Goal: Task Accomplishment & Management: Manage account settings

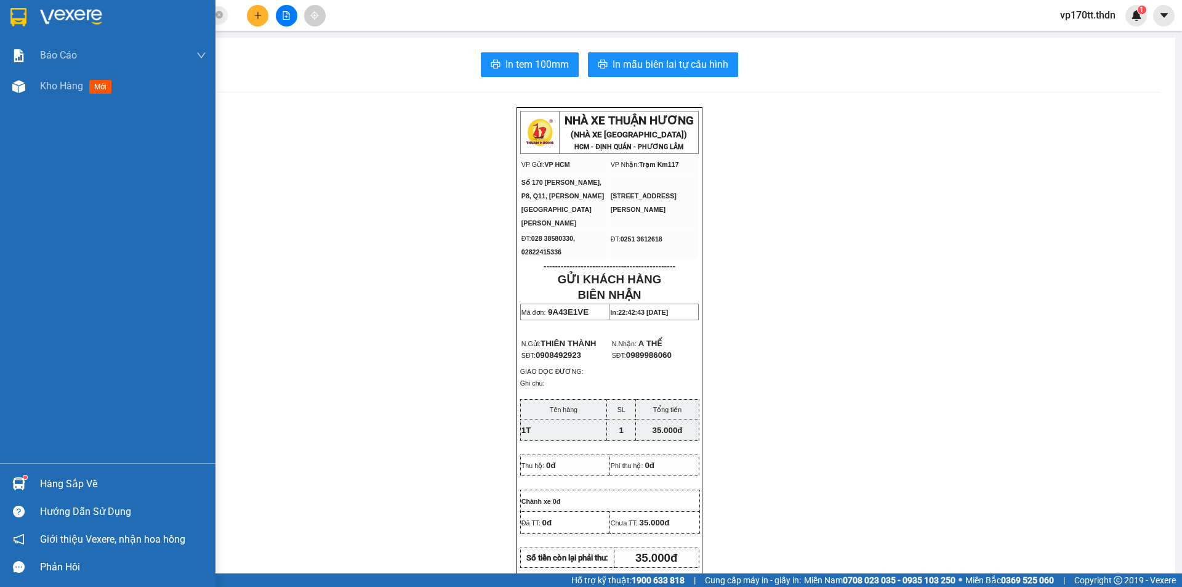
click at [25, 11] on img at bounding box center [18, 17] width 16 height 18
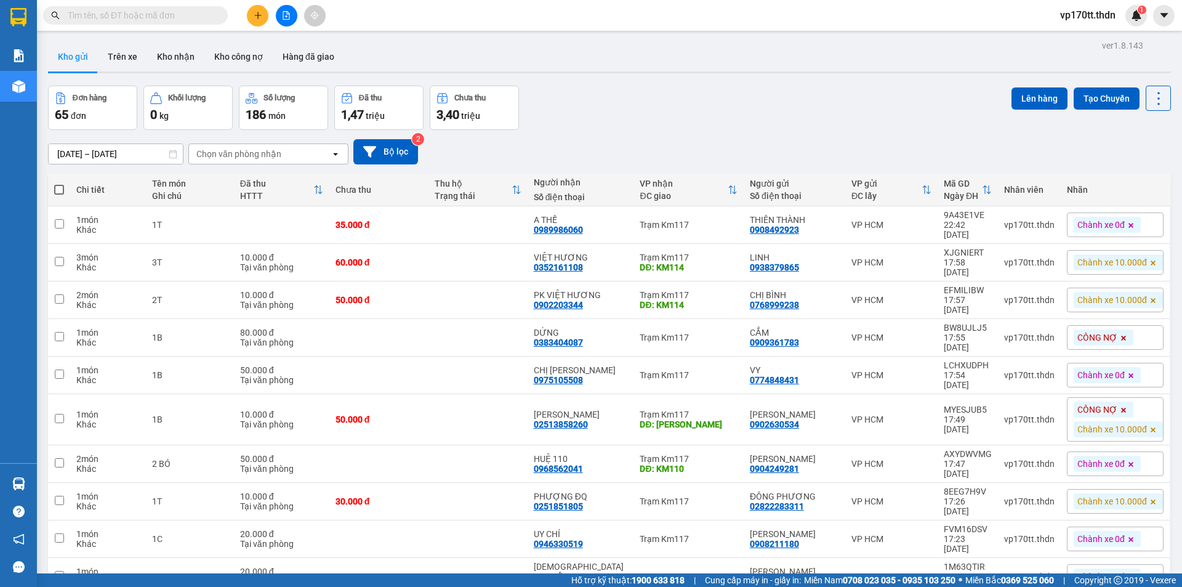
click at [256, 20] on button at bounding box center [258, 16] width 22 height 22
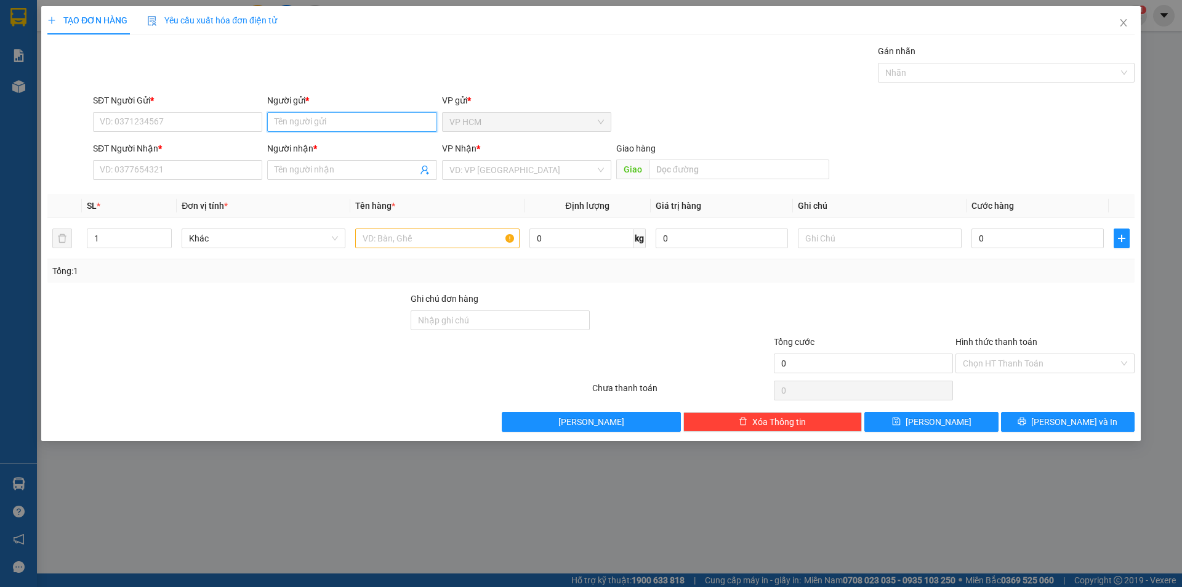
click at [354, 125] on input "Người gửi *" at bounding box center [351, 122] width 169 height 20
type input "PHAM DUY"
click at [372, 148] on div "PHẠM DUY - 0398557466" at bounding box center [352, 147] width 155 height 14
type input "0398557466"
type input "PHẠM DUY"
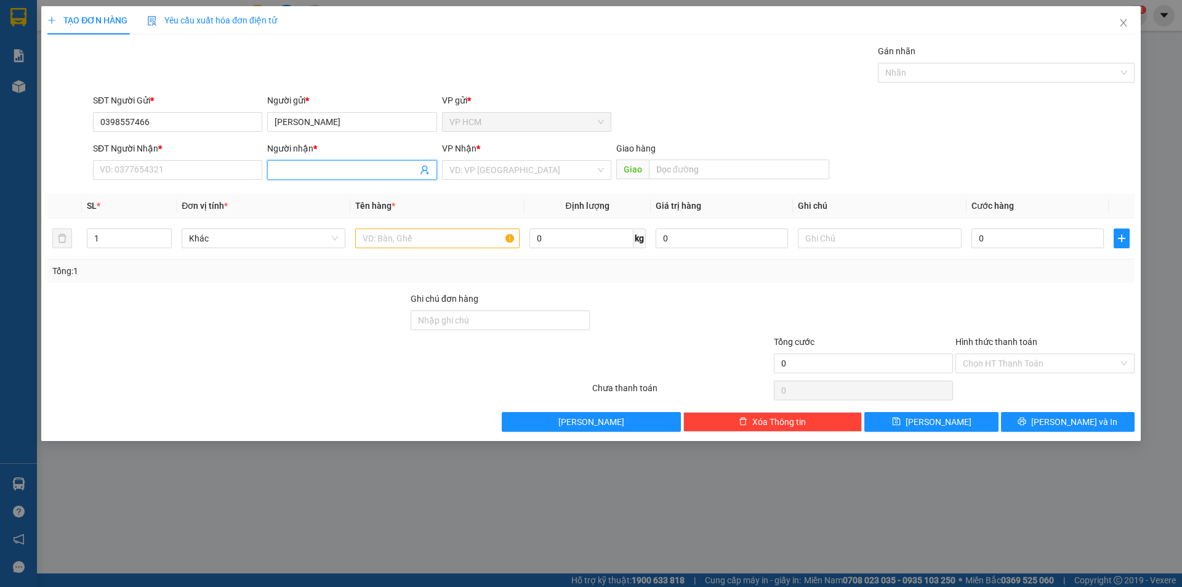
click at [425, 167] on icon "user-add" at bounding box center [425, 170] width 10 height 10
click at [433, 126] on span "CHÚ TIẾN" at bounding box center [450, 126] width 38 height 10
type input "0374750671"
type input "CHÚ TIẾN"
click at [459, 235] on input "text" at bounding box center [437, 238] width 164 height 20
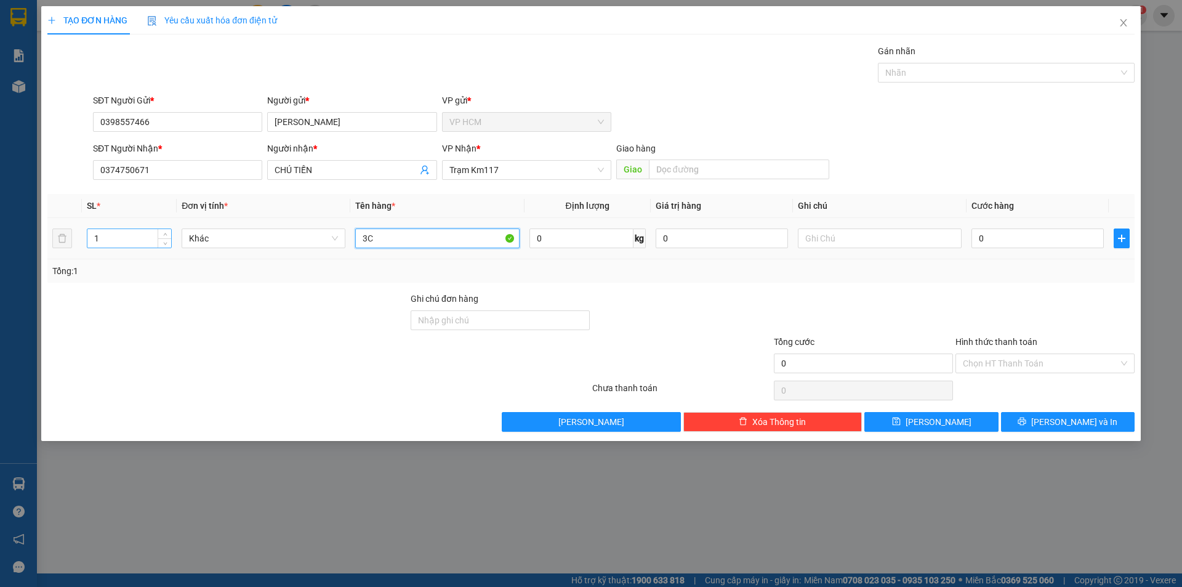
type input "3C"
click at [148, 235] on input "1" at bounding box center [129, 238] width 84 height 18
type input "3"
click at [954, 75] on div at bounding box center [1000, 72] width 238 height 15
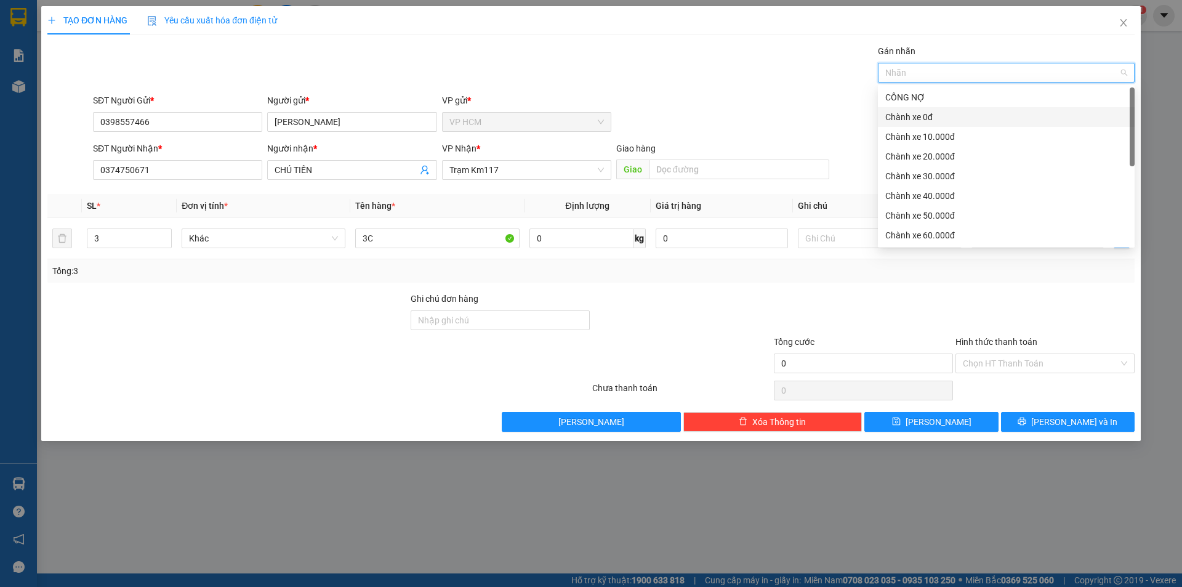
click at [923, 111] on div "Chành xe 0đ" at bounding box center [1006, 117] width 242 height 14
click at [661, 68] on div "Gán nhãn Chành xe 0đ" at bounding box center [614, 65] width 1047 height 43
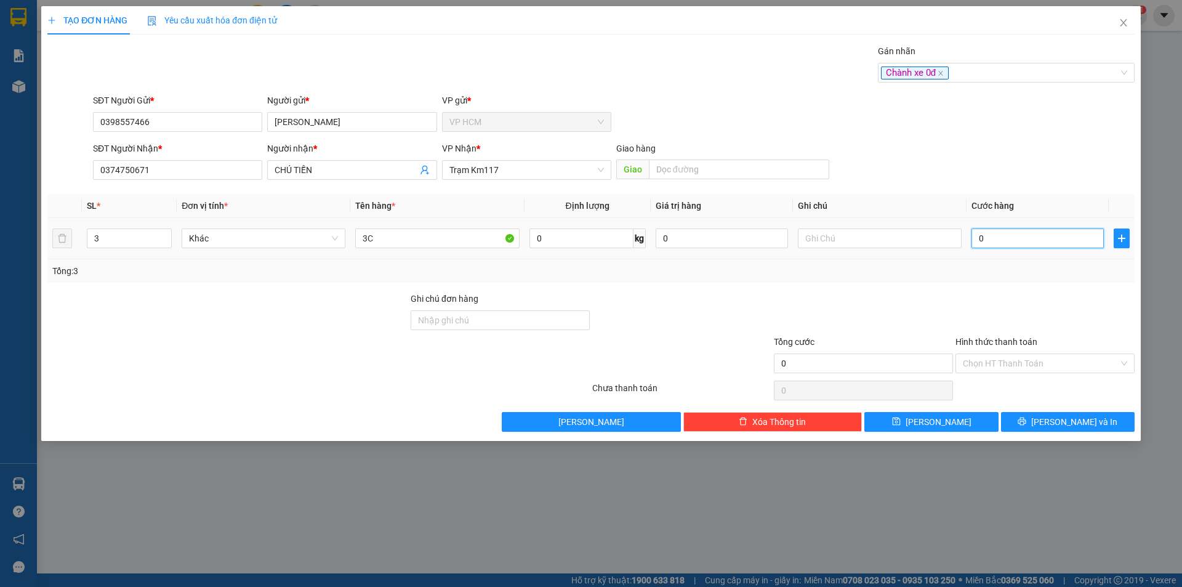
click at [1017, 241] on input "0" at bounding box center [1038, 238] width 132 height 20
type input "3"
type input "30"
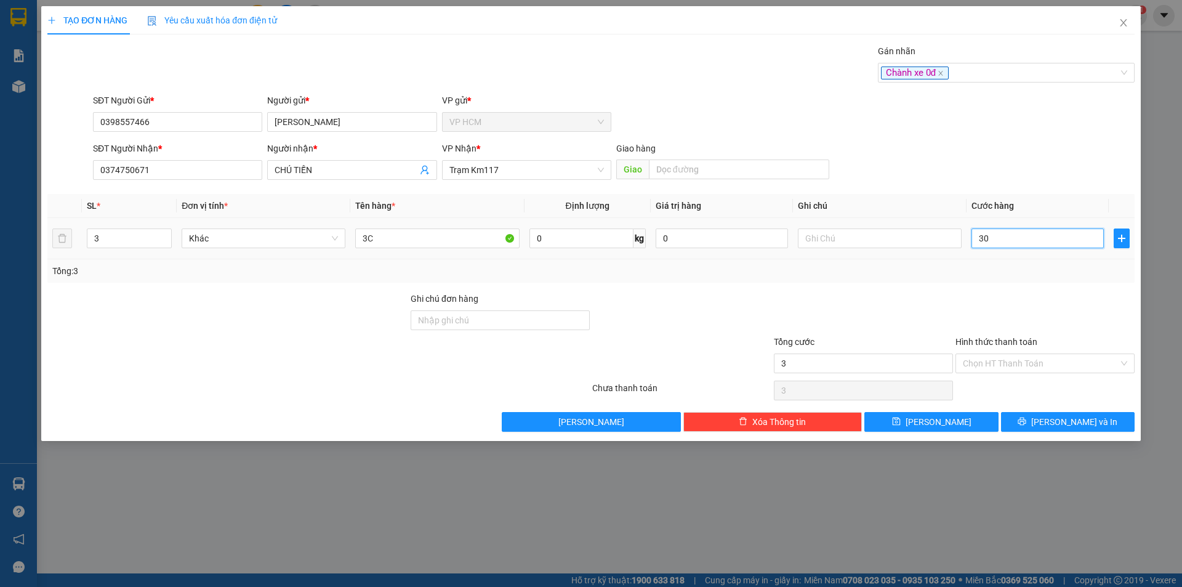
type input "30"
type input "30.000"
drag, startPoint x: 1005, startPoint y: 283, endPoint x: 980, endPoint y: 389, distance: 109.3
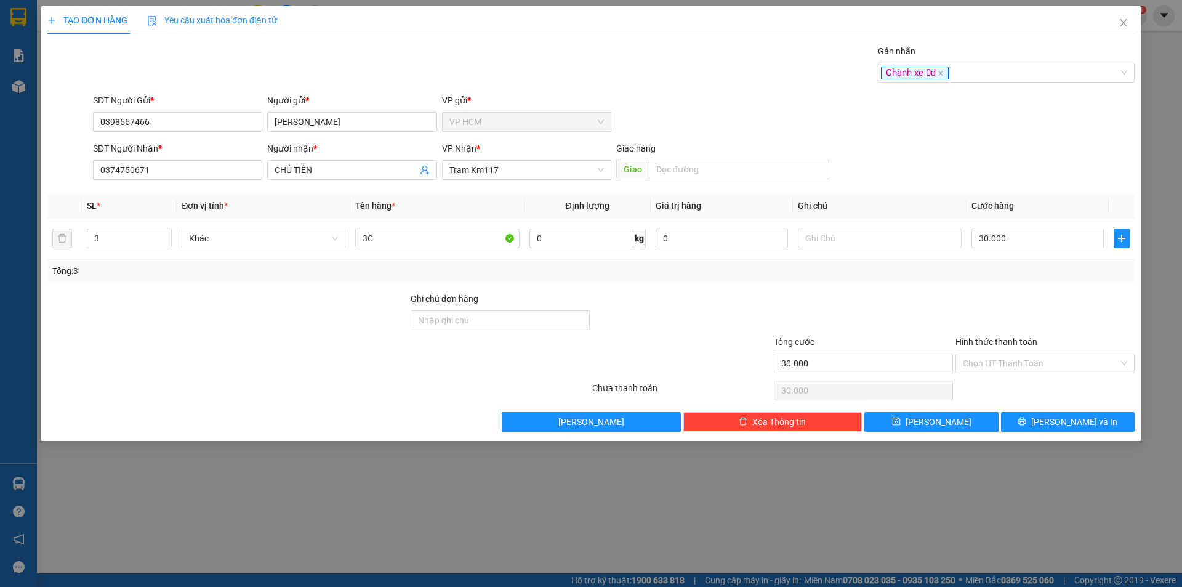
click at [1005, 283] on div "Transit Pickup Surcharge Ids Transit Deliver Surcharge Ids Transit Deliver Surc…" at bounding box center [590, 237] width 1087 height 387
click at [990, 367] on input "Hình thức thanh toán" at bounding box center [1041, 363] width 156 height 18
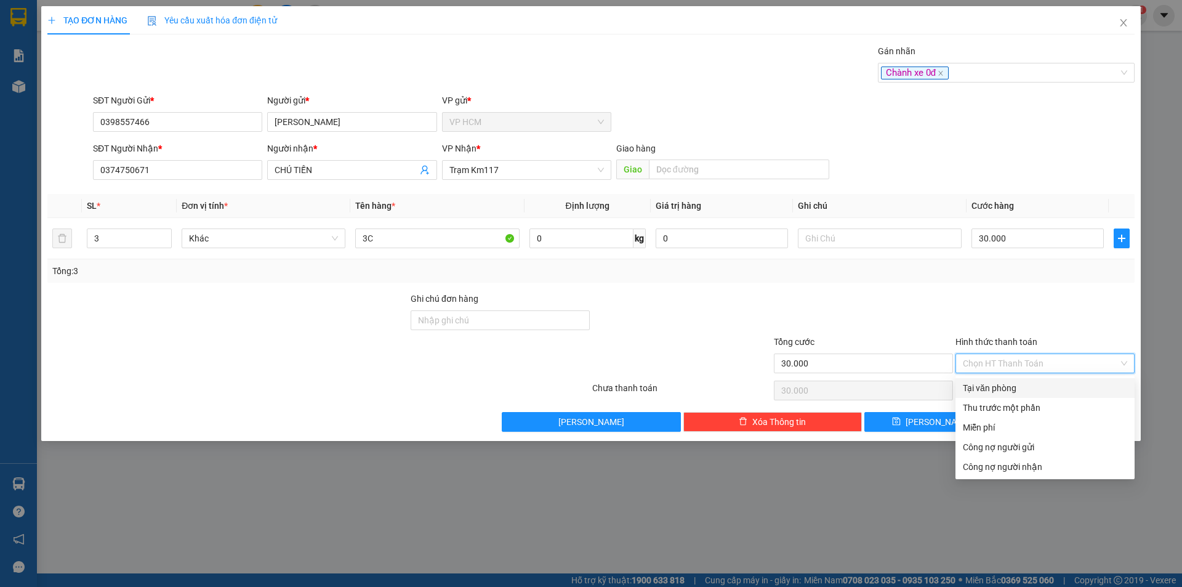
click at [991, 388] on div "Tại văn phòng" at bounding box center [1045, 388] width 164 height 14
type input "0"
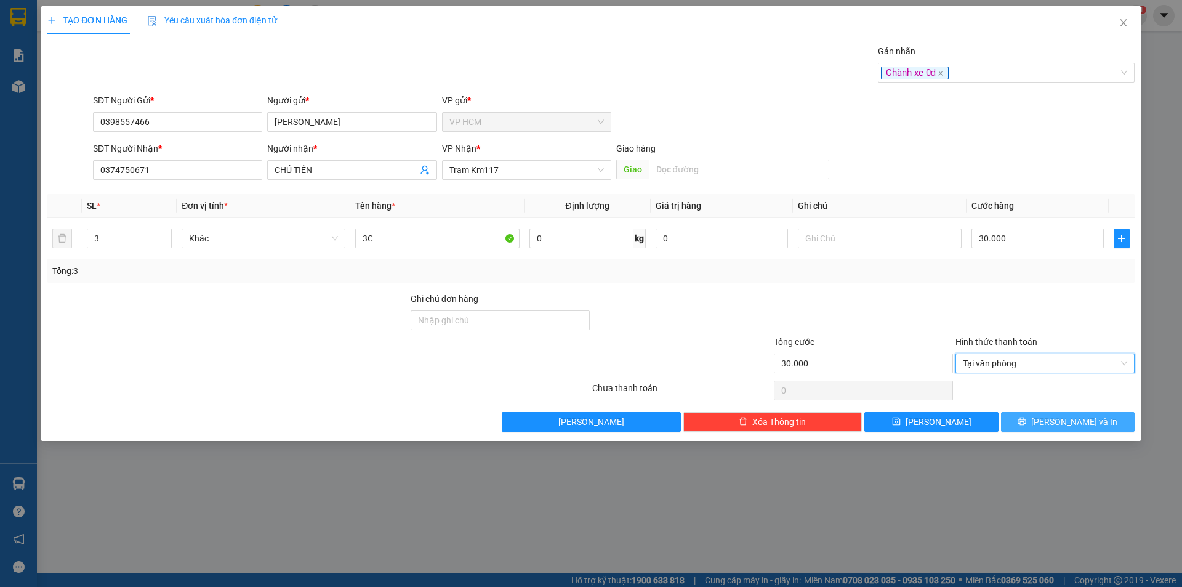
click at [1026, 419] on icon "printer" at bounding box center [1022, 421] width 9 height 9
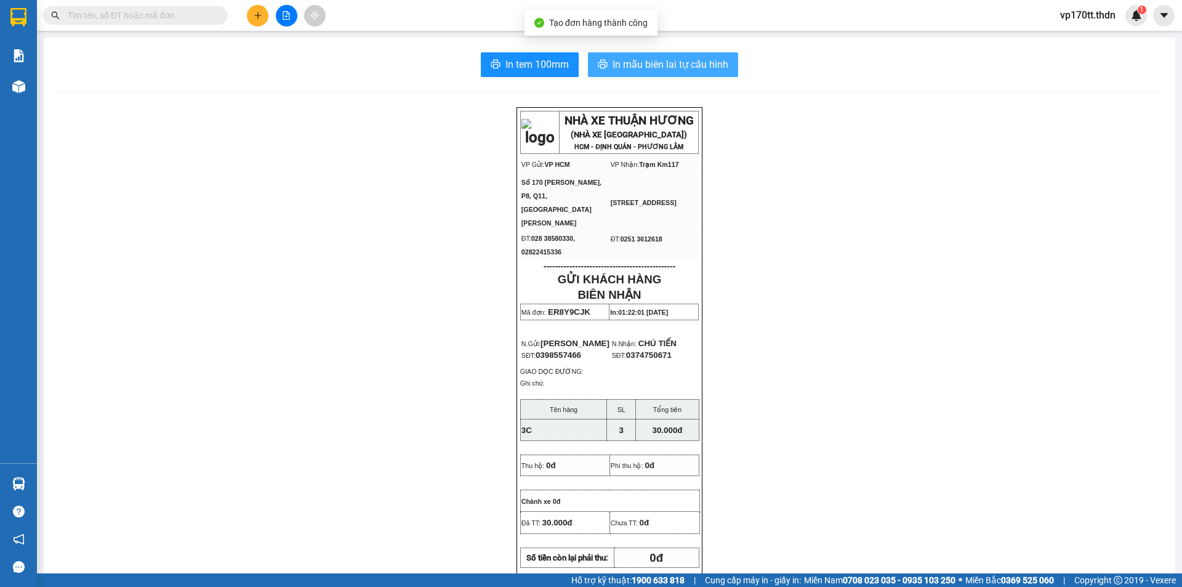
click at [699, 63] on span "In mẫu biên lai tự cấu hình" at bounding box center [671, 64] width 116 height 15
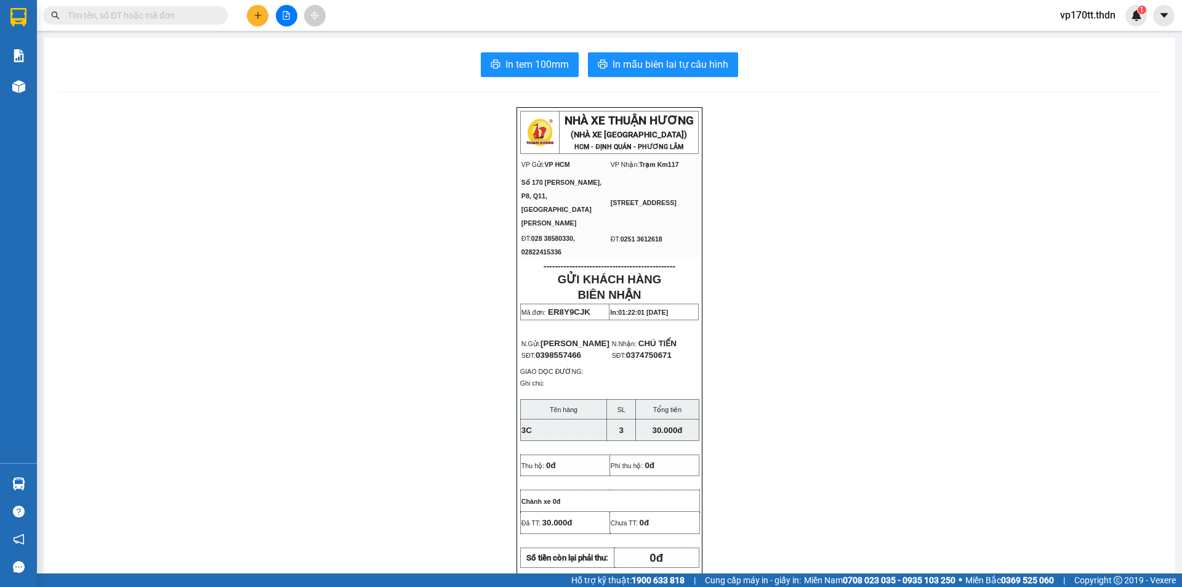
click at [257, 14] on icon "plus" at bounding box center [258, 15] width 9 height 9
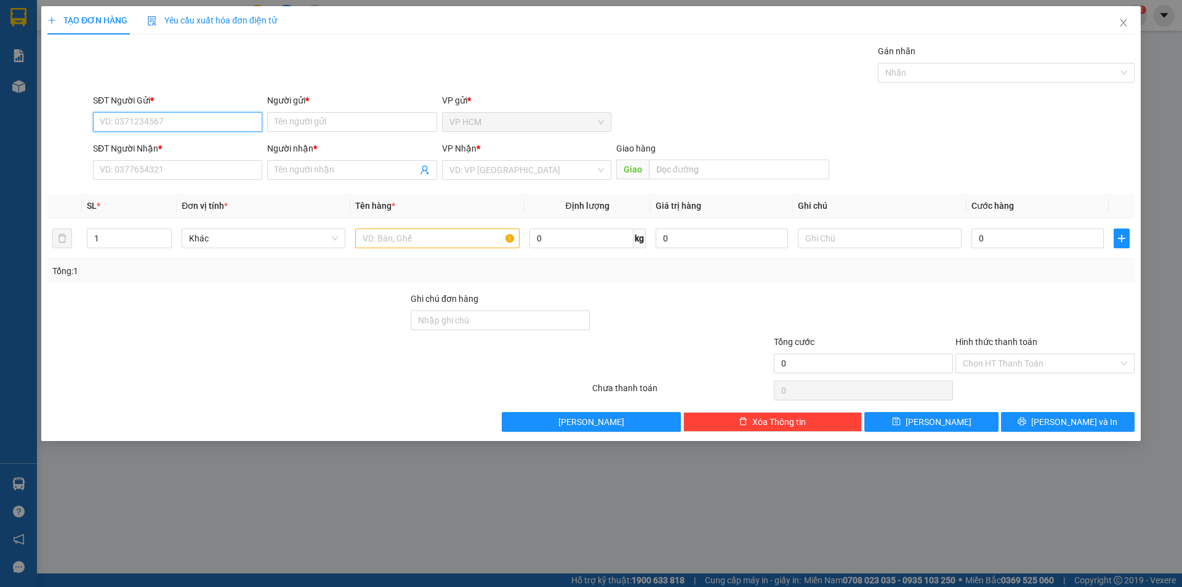
click at [219, 126] on input "SĐT Người Gửi *" at bounding box center [177, 122] width 169 height 20
click at [195, 147] on div "0793856198 - BÀ CỎN" at bounding box center [177, 147] width 155 height 14
type input "0793856198"
type input "BÀ CỎN"
type input "0983564949"
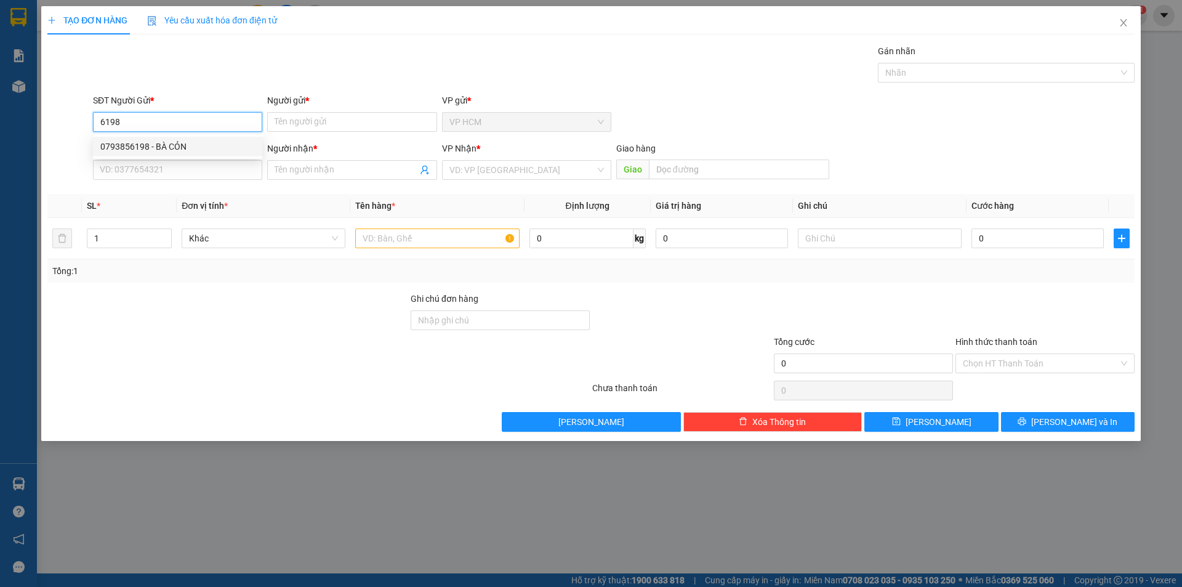
type input "CHÍ NHỤC PHÚC"
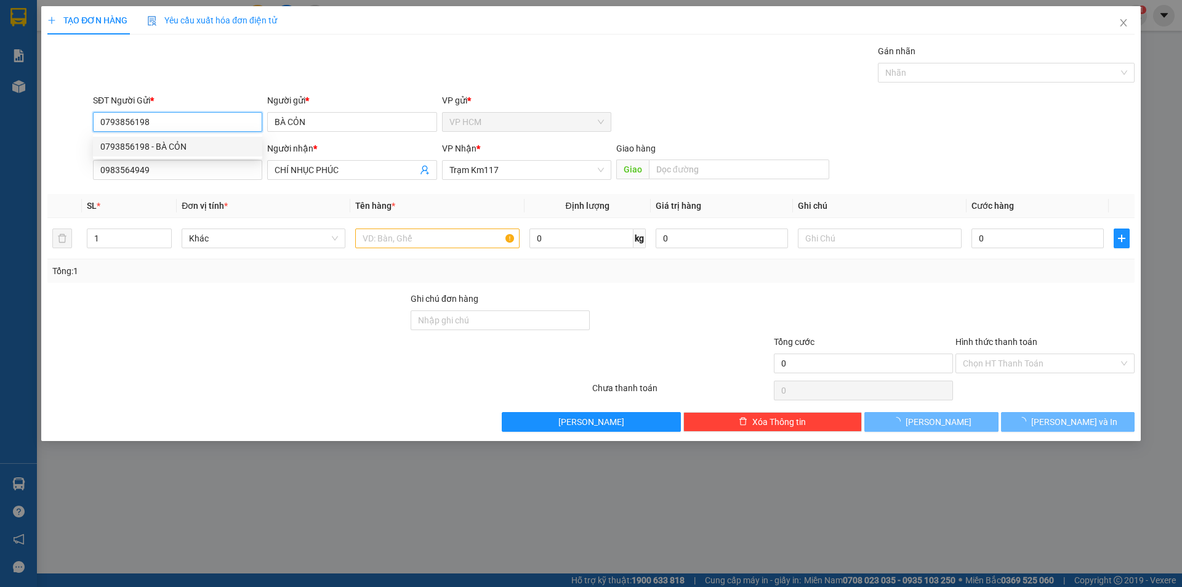
type input "20.000"
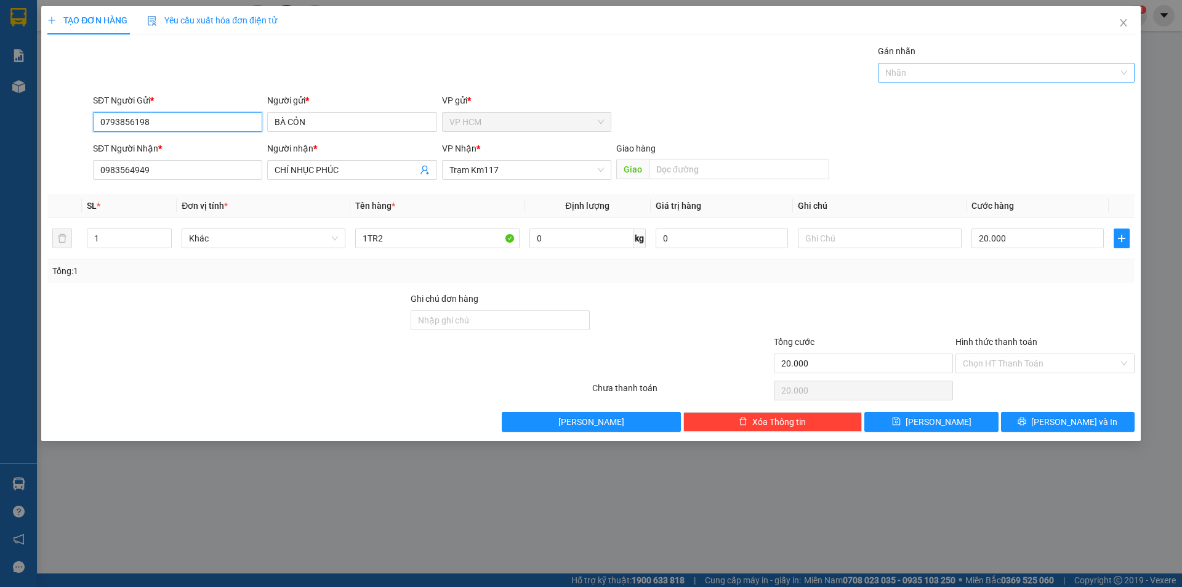
click at [977, 75] on div at bounding box center [1000, 72] width 238 height 15
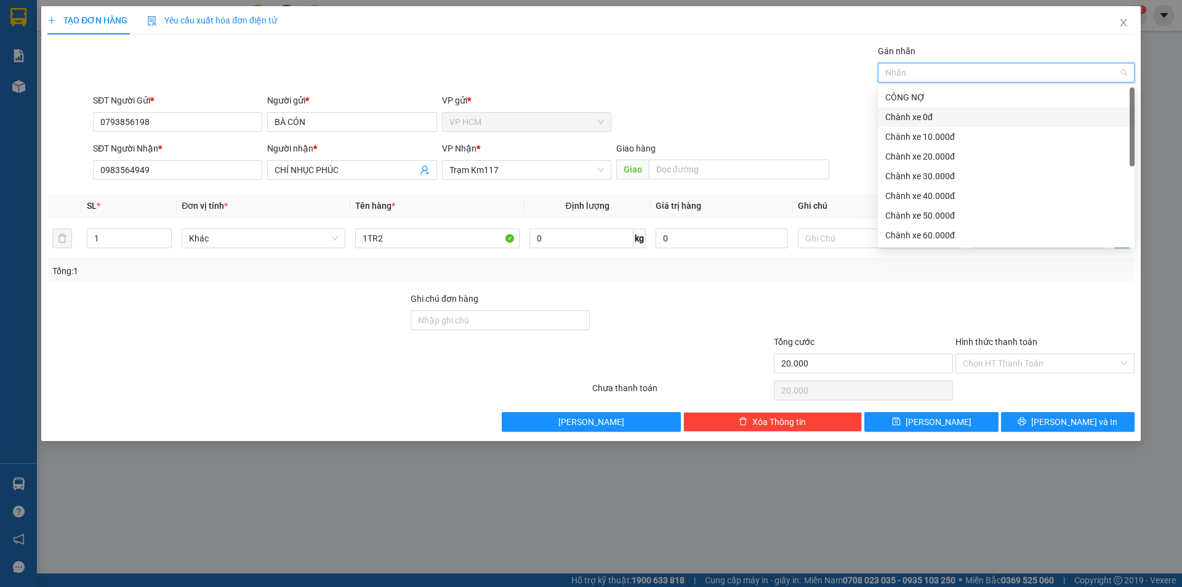
click at [927, 119] on div "Chành xe 0đ" at bounding box center [1006, 117] width 242 height 14
click at [643, 101] on div "SĐT Người Gửi * 0793856198 Người gửi * BÀ CỎN VP gửi * VP HCM" at bounding box center [614, 115] width 1047 height 43
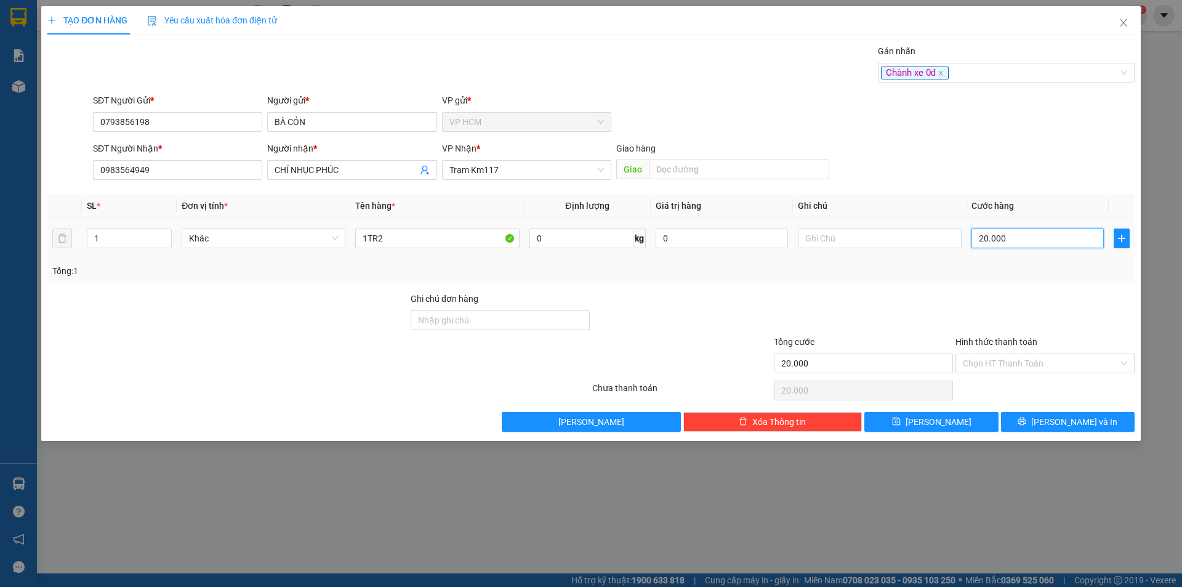
click at [1038, 238] on input "20.000" at bounding box center [1038, 238] width 132 height 20
click at [1013, 365] on input "Hình thức thanh toán" at bounding box center [1041, 363] width 156 height 18
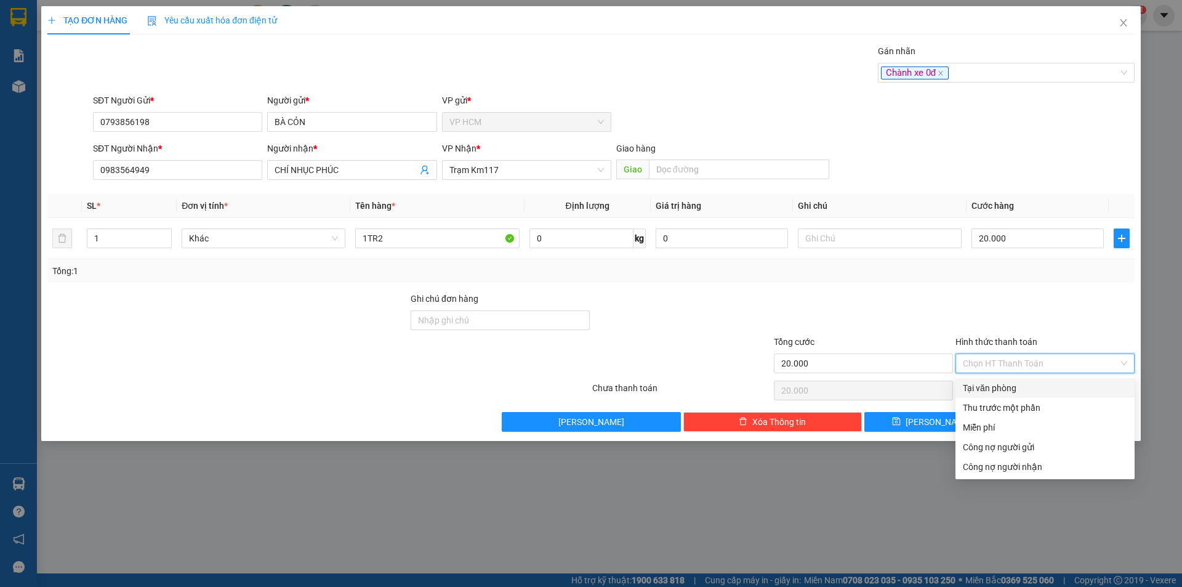
click at [1010, 388] on div "Tại văn phòng" at bounding box center [1045, 388] width 164 height 14
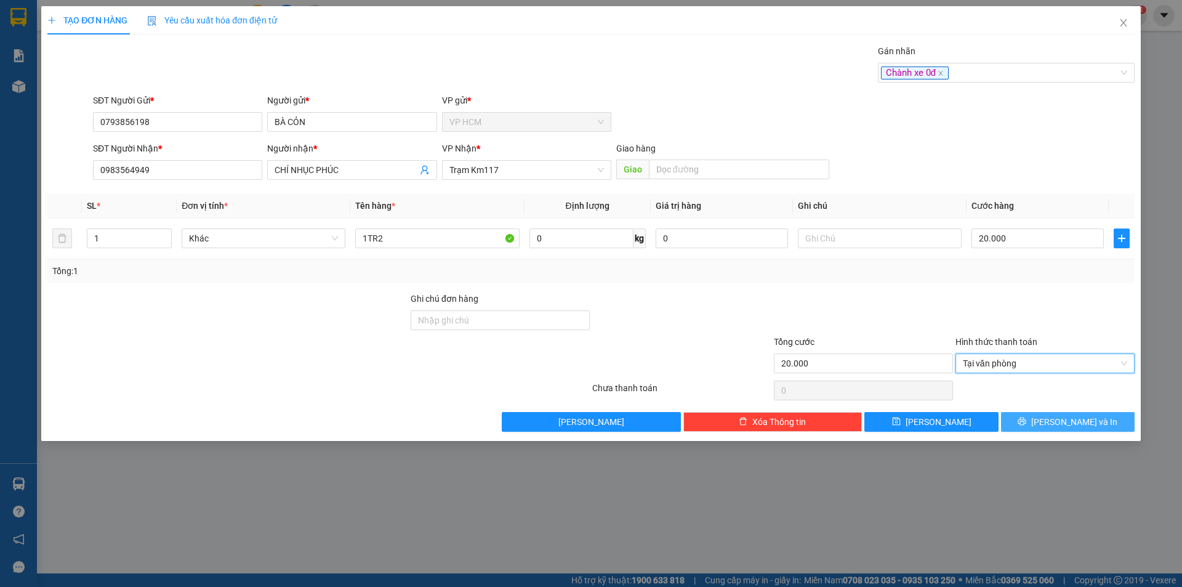
click at [1034, 422] on button "Lưu và In" at bounding box center [1068, 422] width 134 height 20
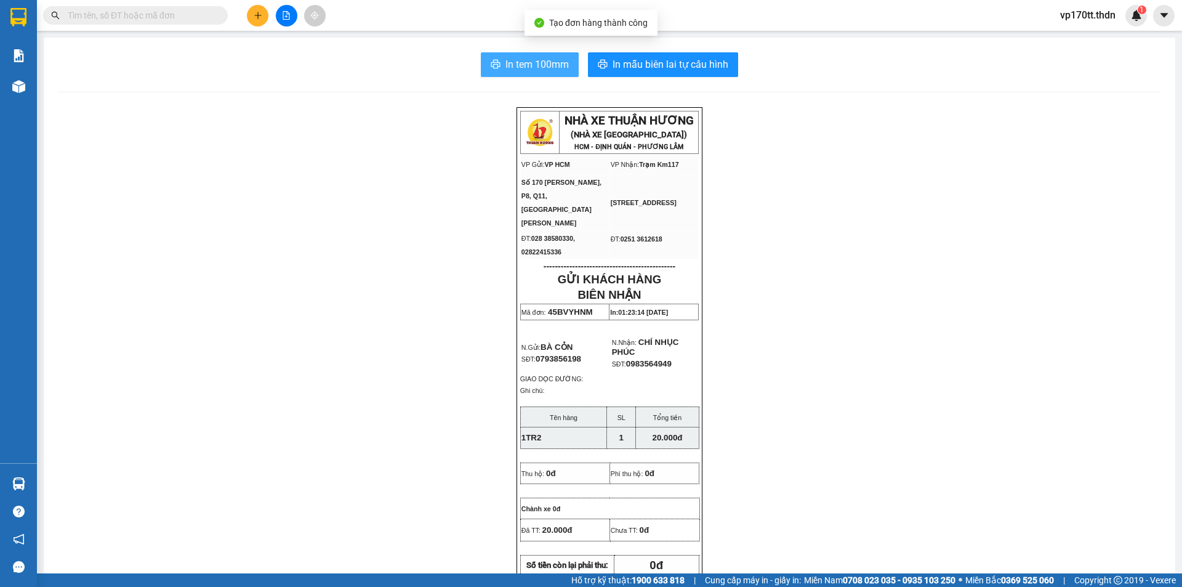
click at [505, 62] on span "In tem 100mm" at bounding box center [536, 64] width 63 height 15
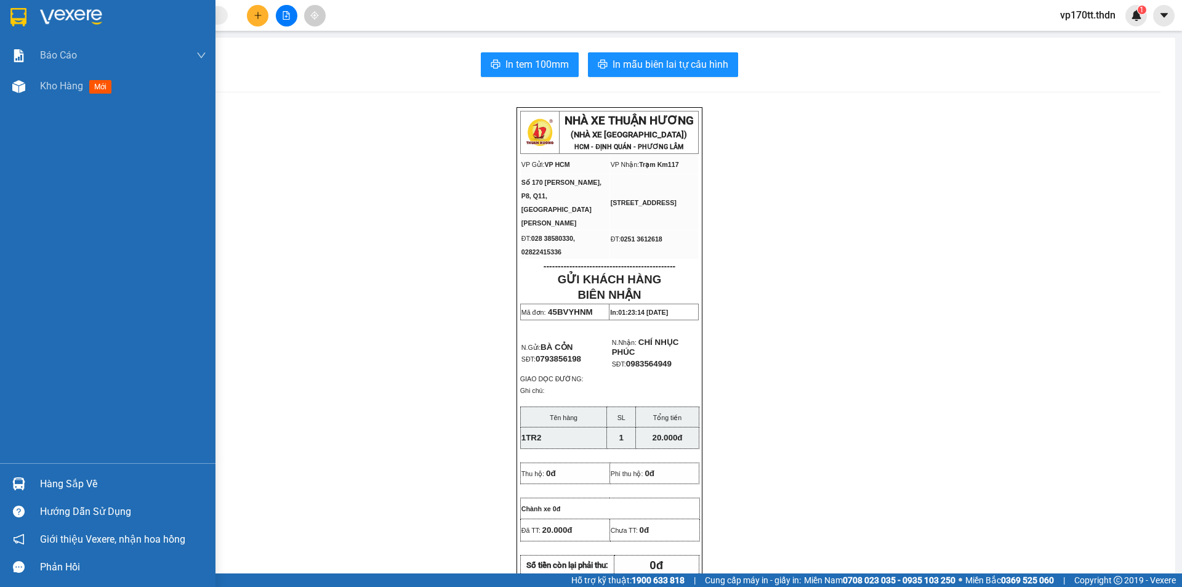
click at [10, 13] on img at bounding box center [18, 17] width 16 height 18
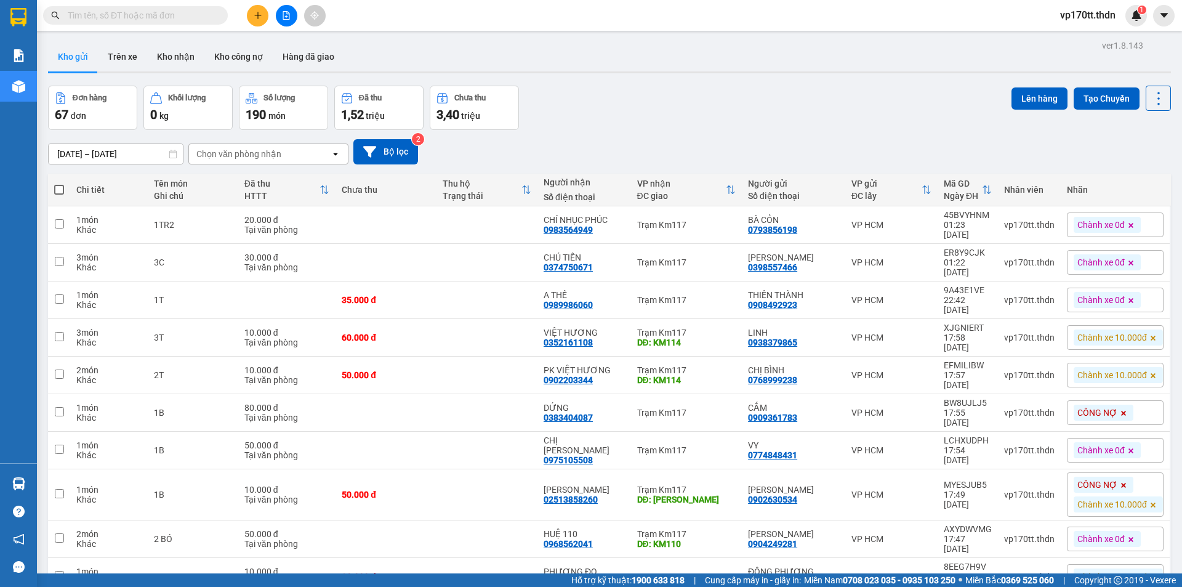
click at [1133, 521] on div "100 / trang" at bounding box center [1120, 532] width 74 height 22
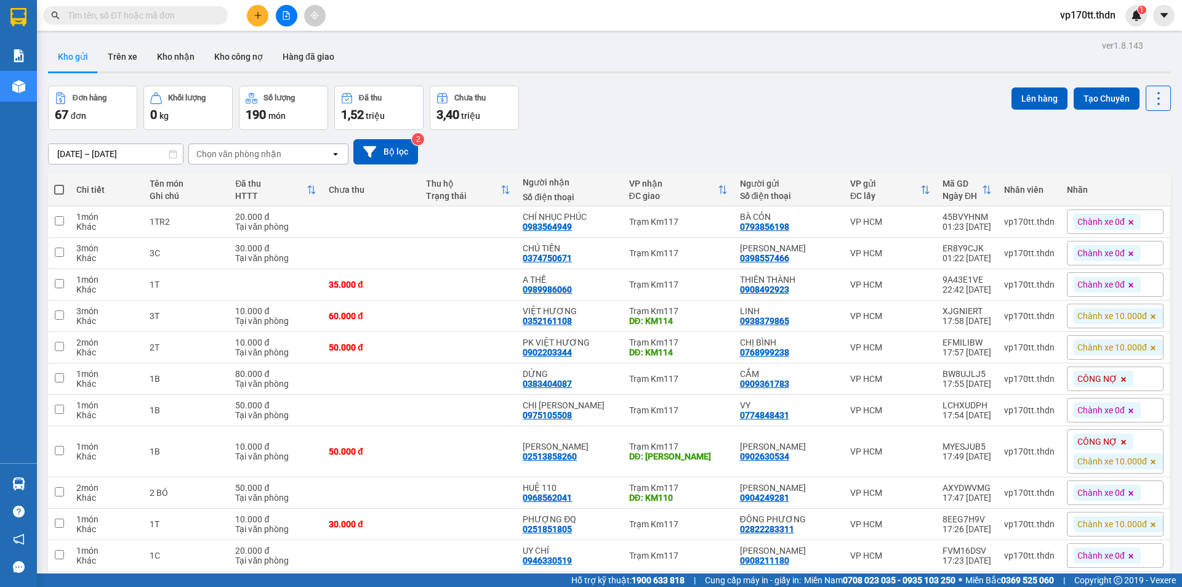
click at [55, 185] on span at bounding box center [59, 190] width 10 height 10
click at [59, 183] on input "checkbox" at bounding box center [59, 183] width 0 height 0
checkbox input "true"
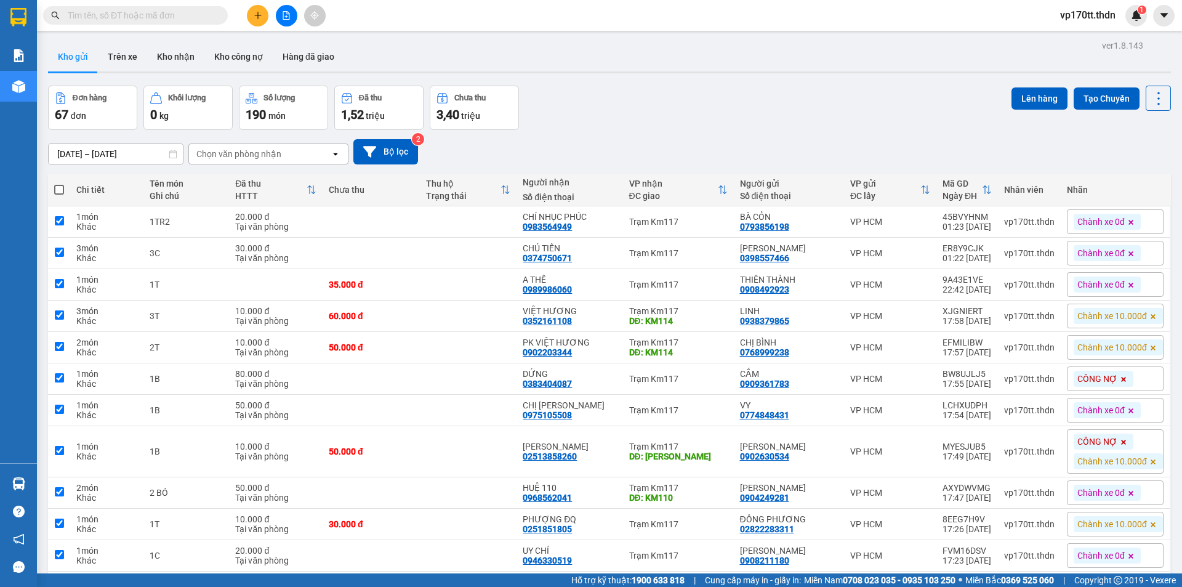
checkbox input "true"
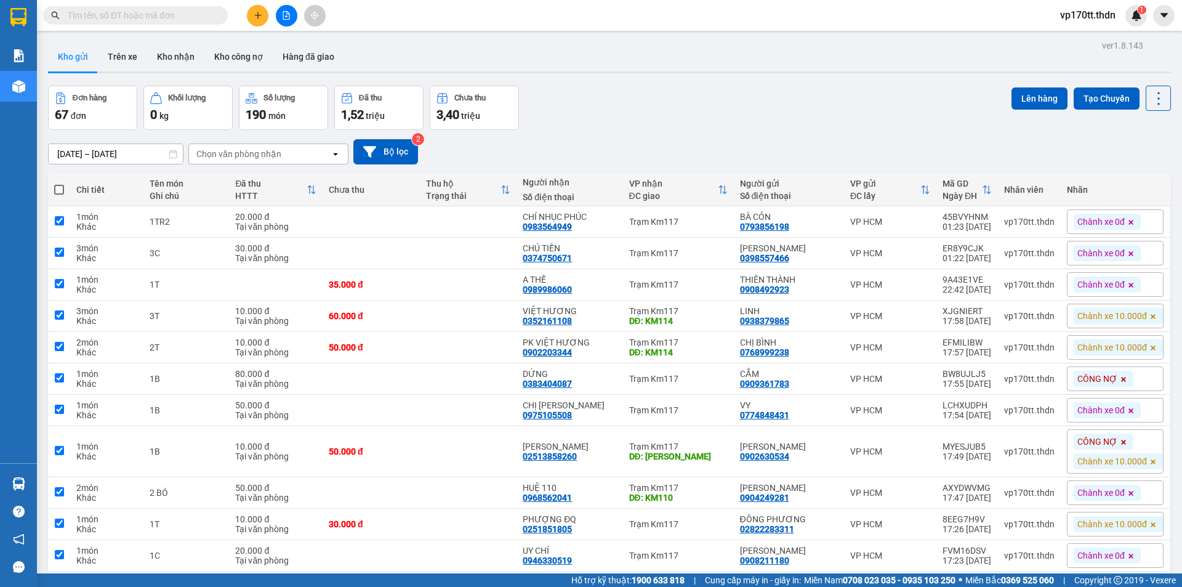
checkbox input "true"
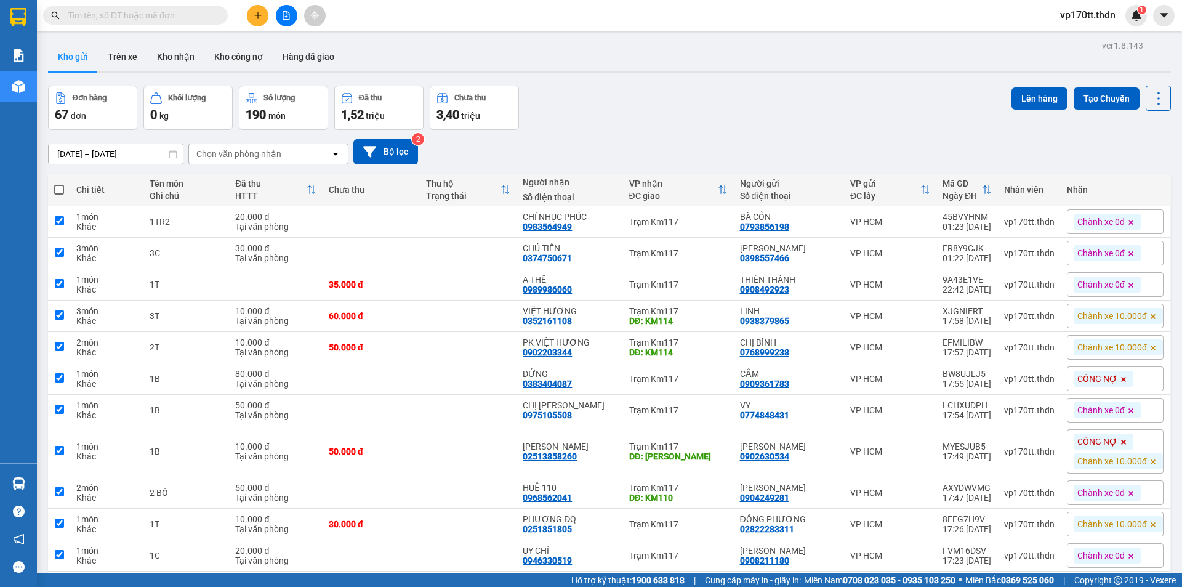
checkbox input "true"
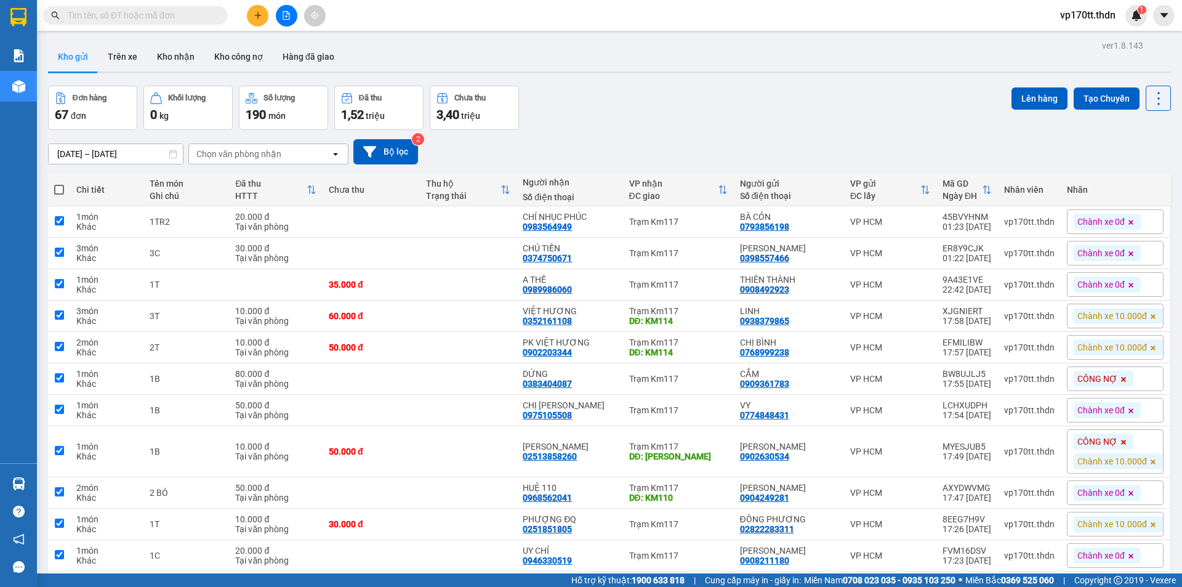
checkbox input "true"
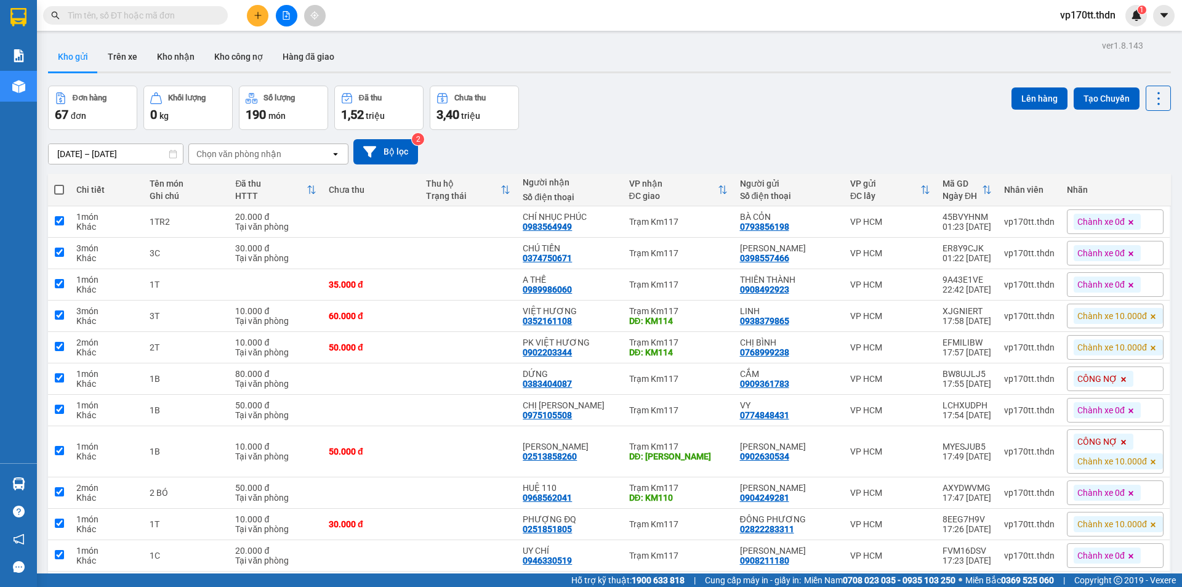
checkbox input "true"
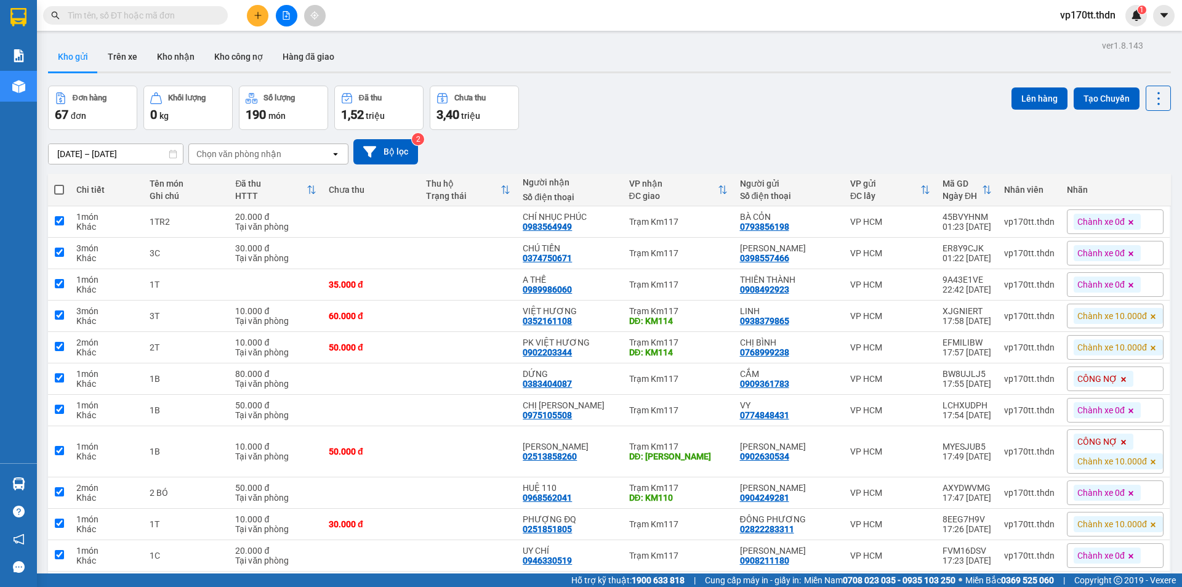
checkbox input "true"
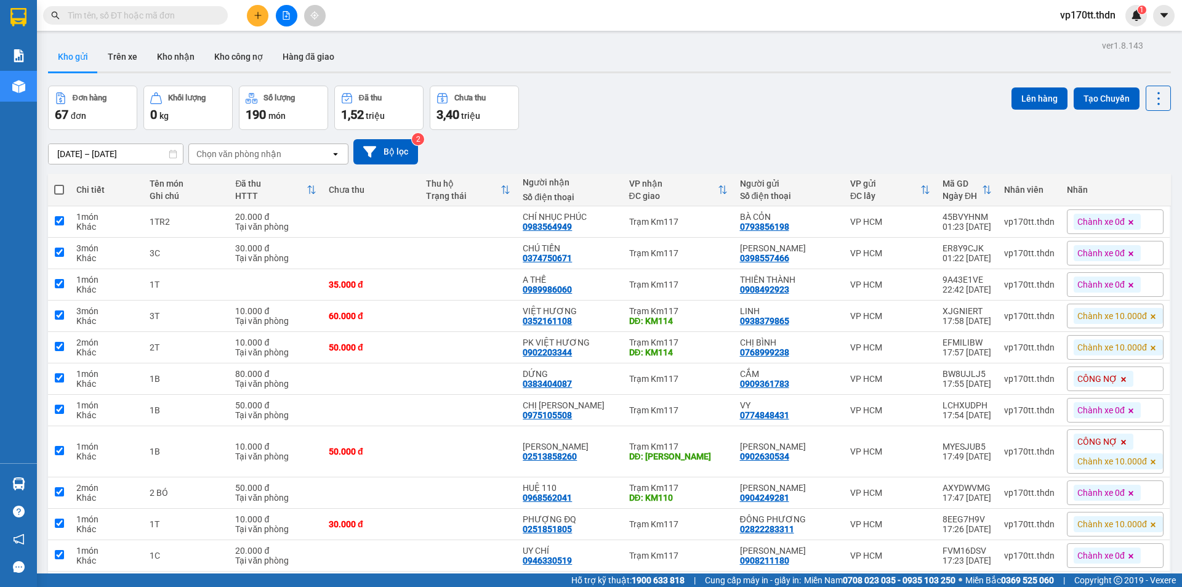
checkbox input "true"
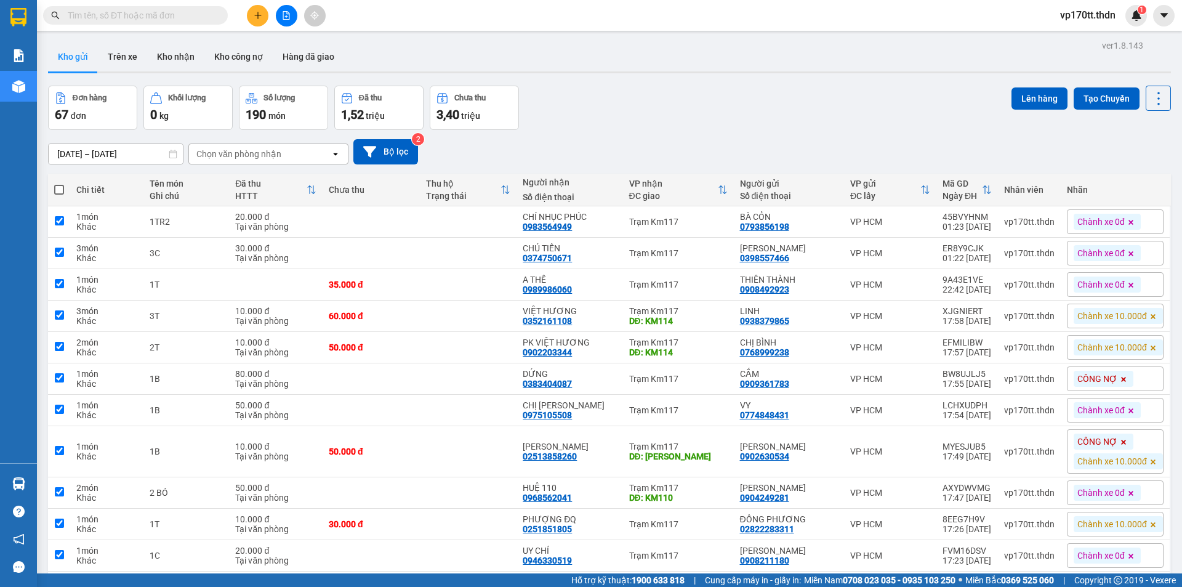
checkbox input "true"
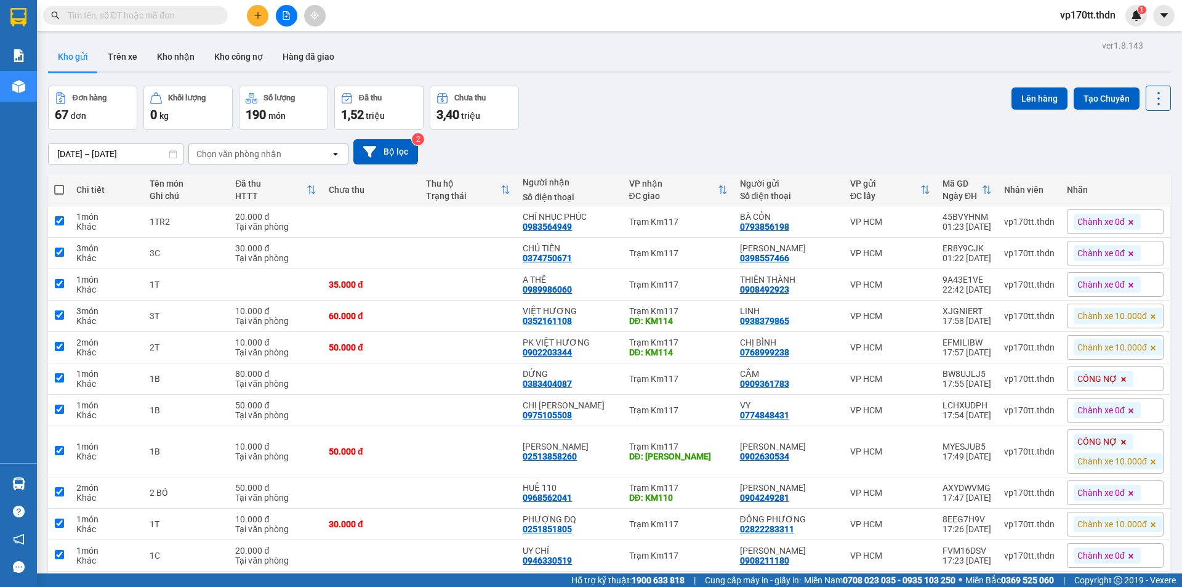
checkbox input "true"
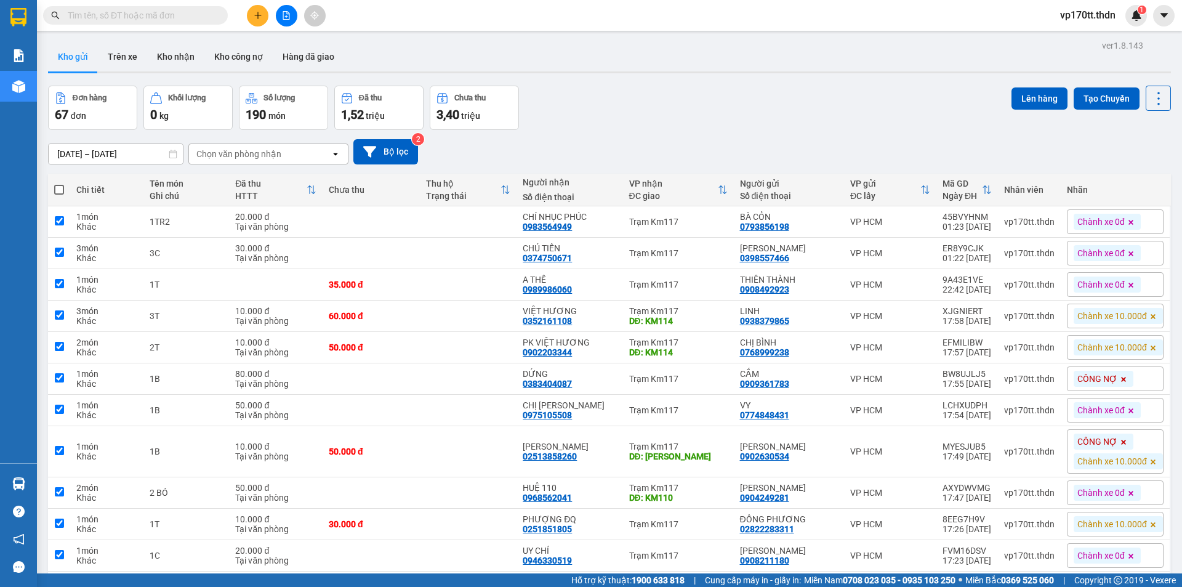
checkbox input "true"
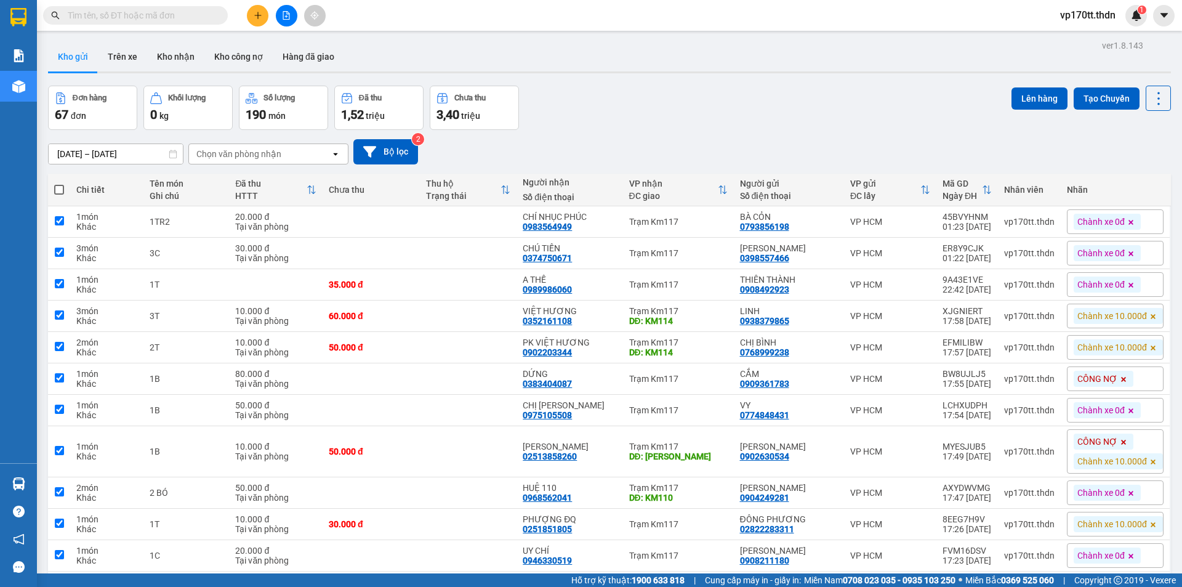
checkbox input "true"
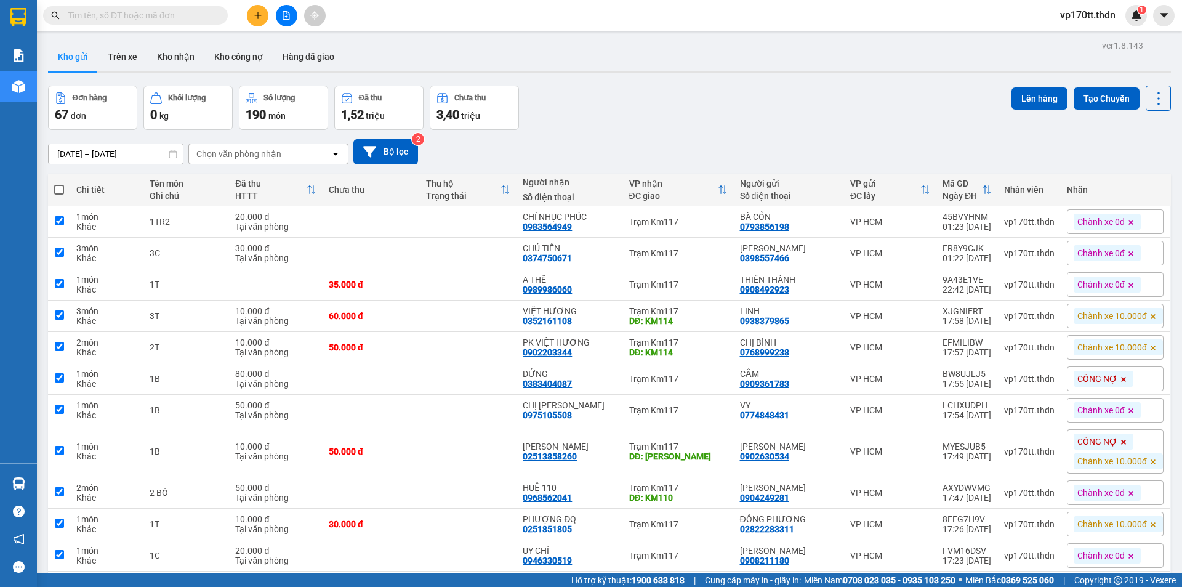
checkbox input "true"
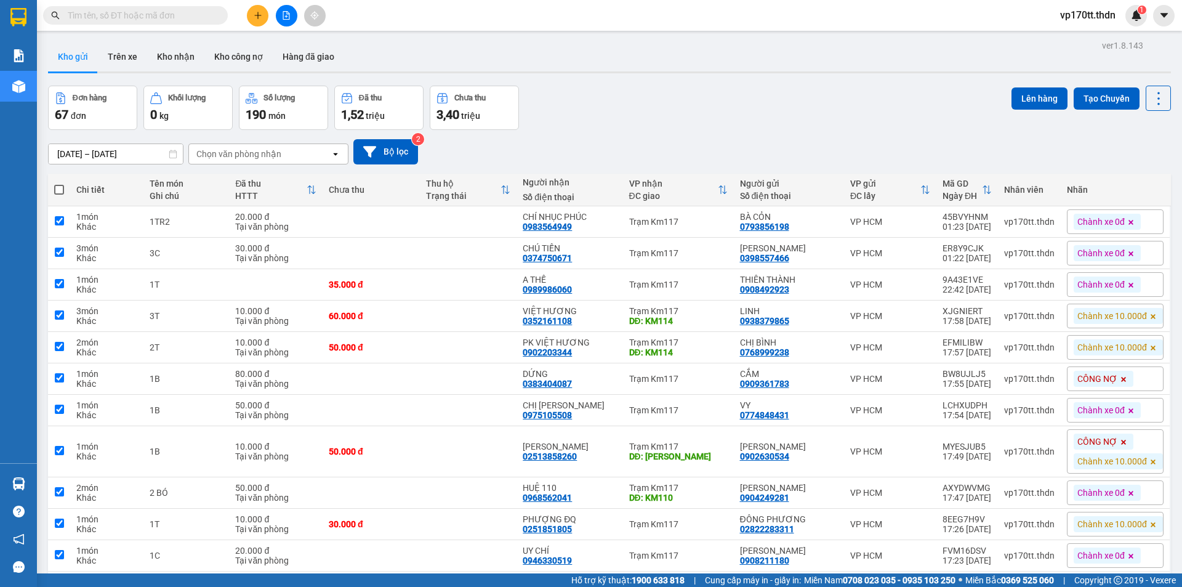
checkbox input "true"
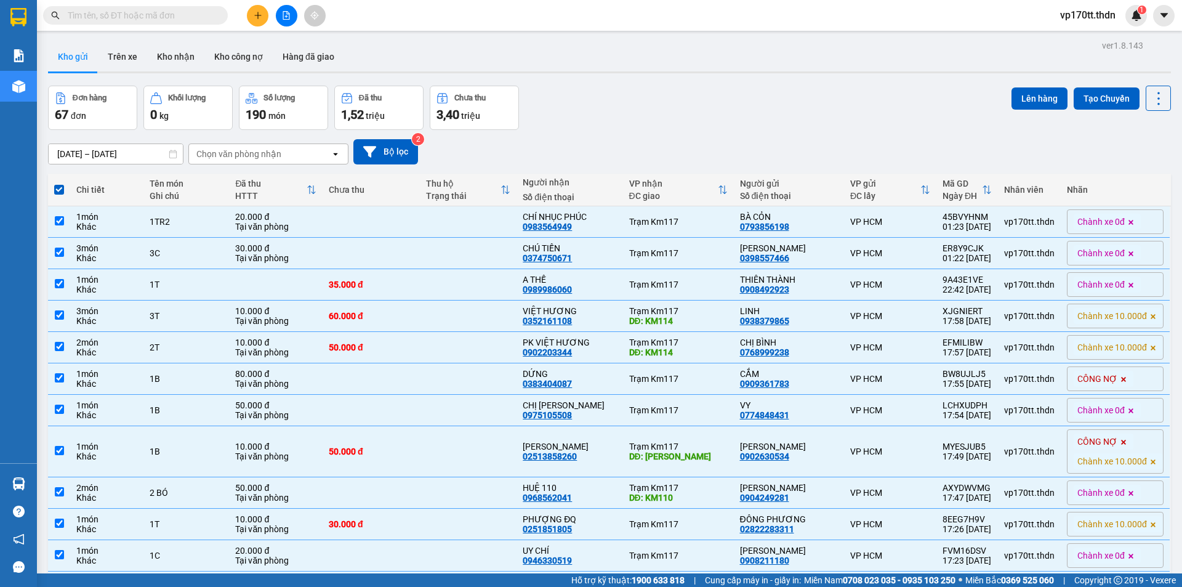
checkbox input "false"
checkbox input "true"
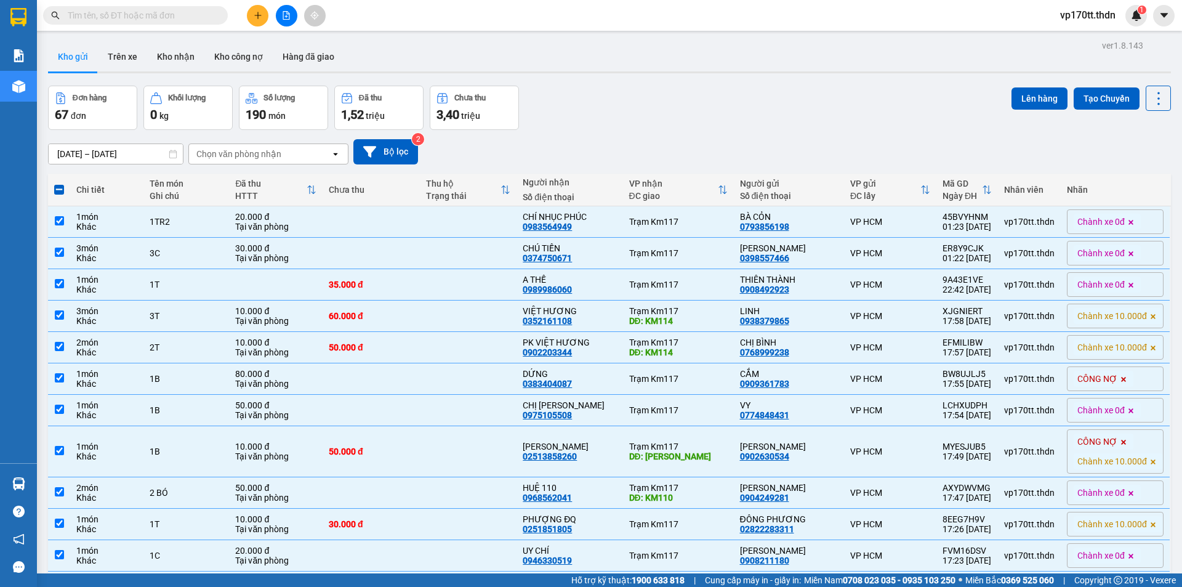
checkbox input "false"
click at [1075, 89] on button "Tạo Chuyến" at bounding box center [1107, 98] width 66 height 22
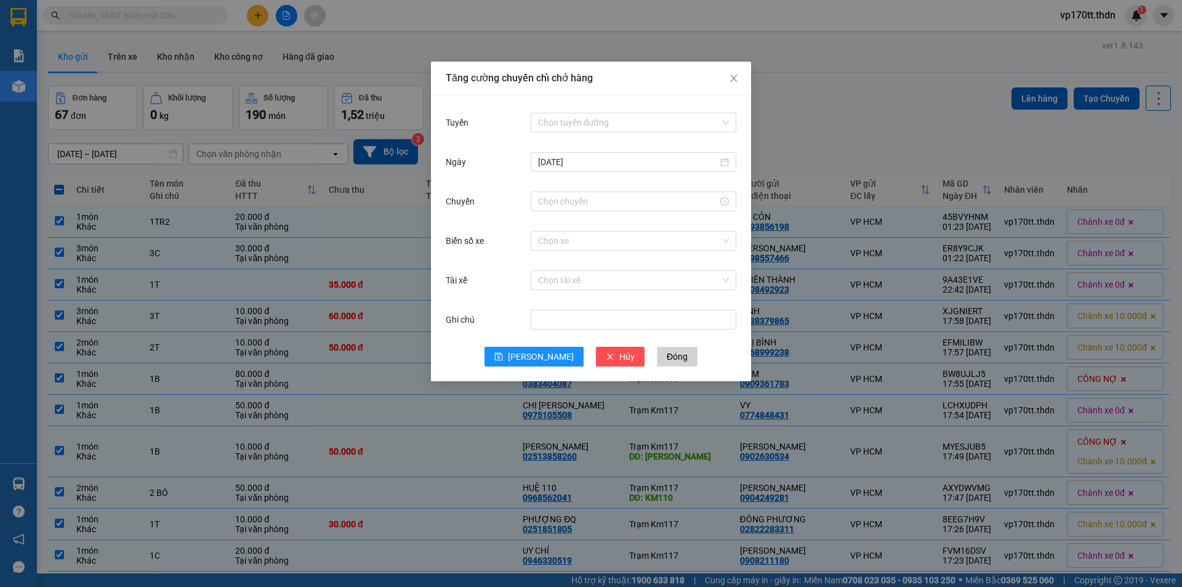
click at [623, 110] on div "Chọn tuyến đường" at bounding box center [634, 122] width 206 height 25
click at [589, 127] on input "Tuyến" at bounding box center [629, 122] width 182 height 18
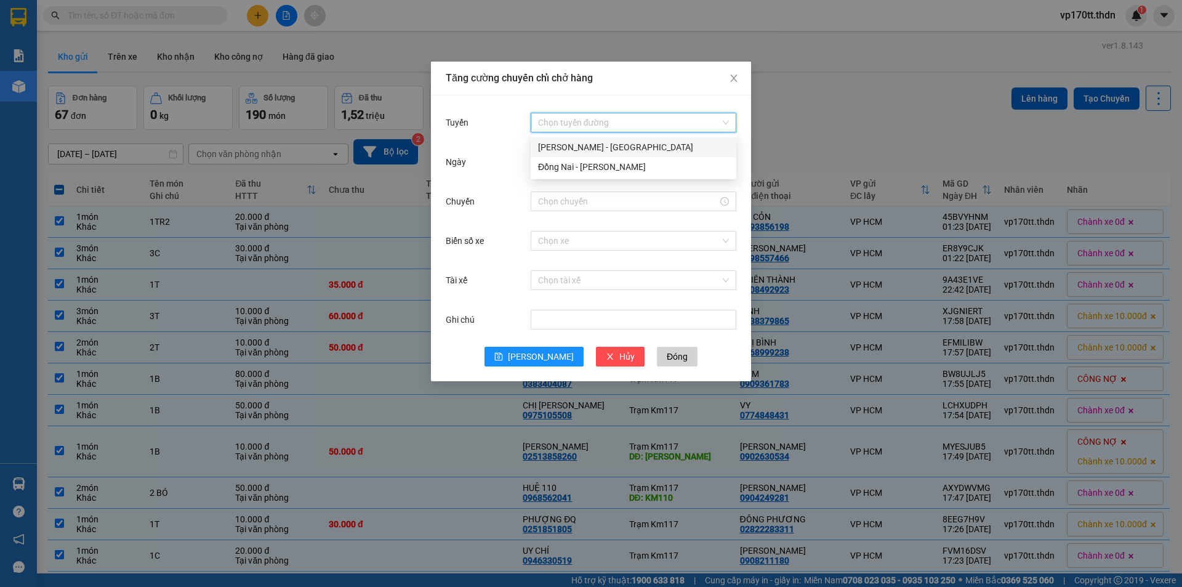
click at [558, 148] on div "Hồ Chí Minh - Đồng Nai" at bounding box center [633, 147] width 191 height 14
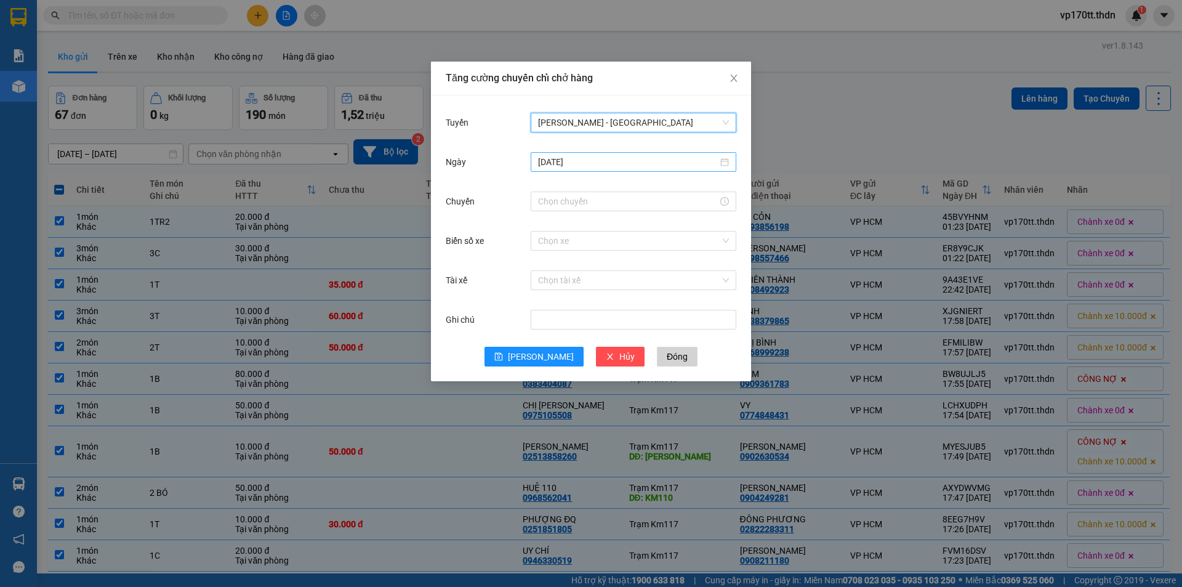
click at [563, 162] on input "[DATE]" at bounding box center [628, 162] width 180 height 14
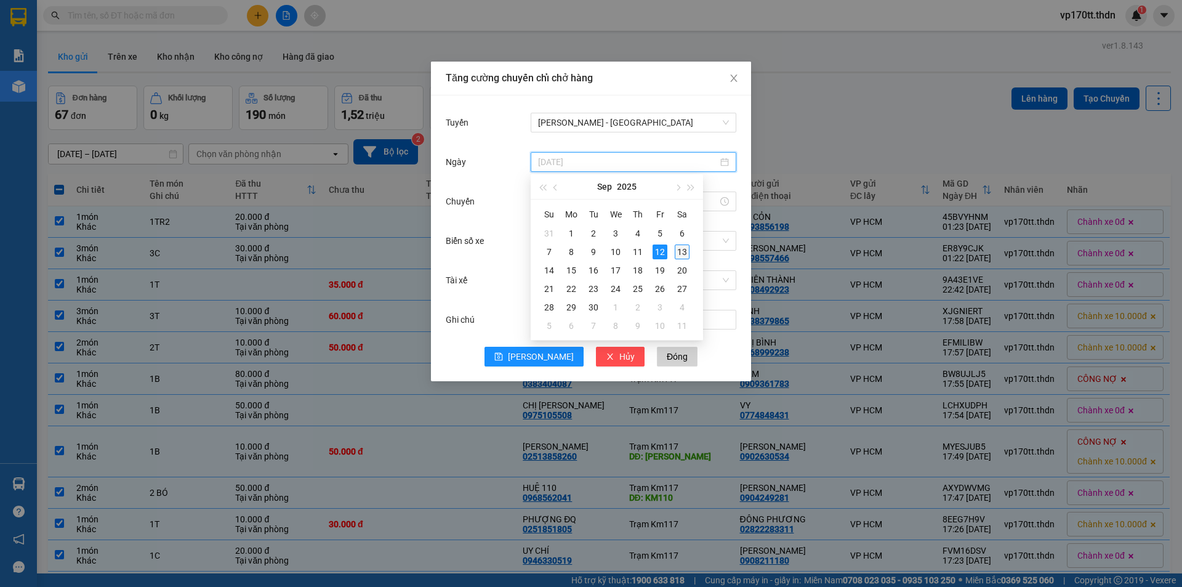
type input "13/09/2025"
click at [693, 254] on td "13" at bounding box center [682, 252] width 22 height 18
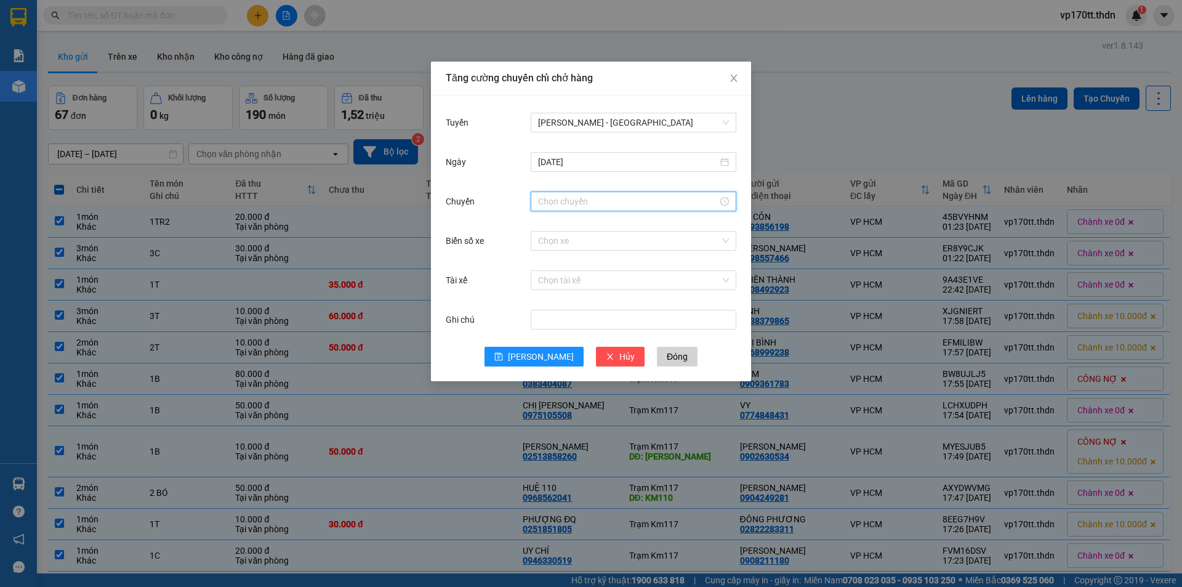
click at [628, 201] on input "Chuyến" at bounding box center [628, 202] width 180 height 14
click at [539, 217] on div "00" at bounding box center [548, 224] width 34 height 17
type input "00:00"
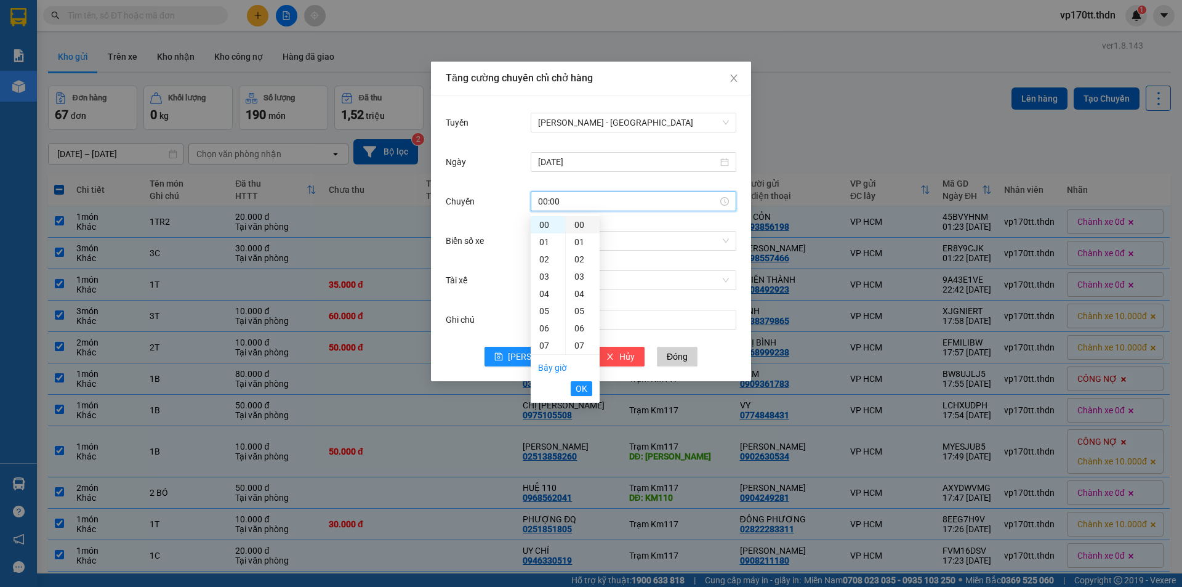
click at [573, 226] on div "00" at bounding box center [583, 224] width 34 height 17
click at [581, 387] on span "OK" at bounding box center [582, 389] width 12 height 14
click at [598, 239] on input "Biển số xe" at bounding box center [629, 240] width 182 height 18
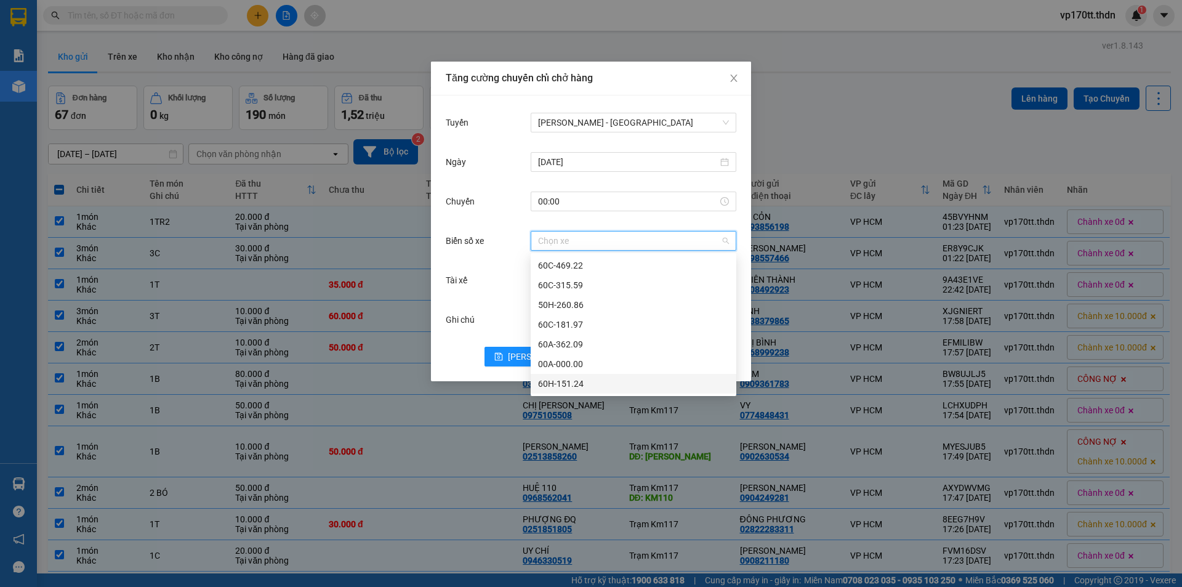
click at [568, 384] on div "60H-151.24" at bounding box center [633, 384] width 191 height 14
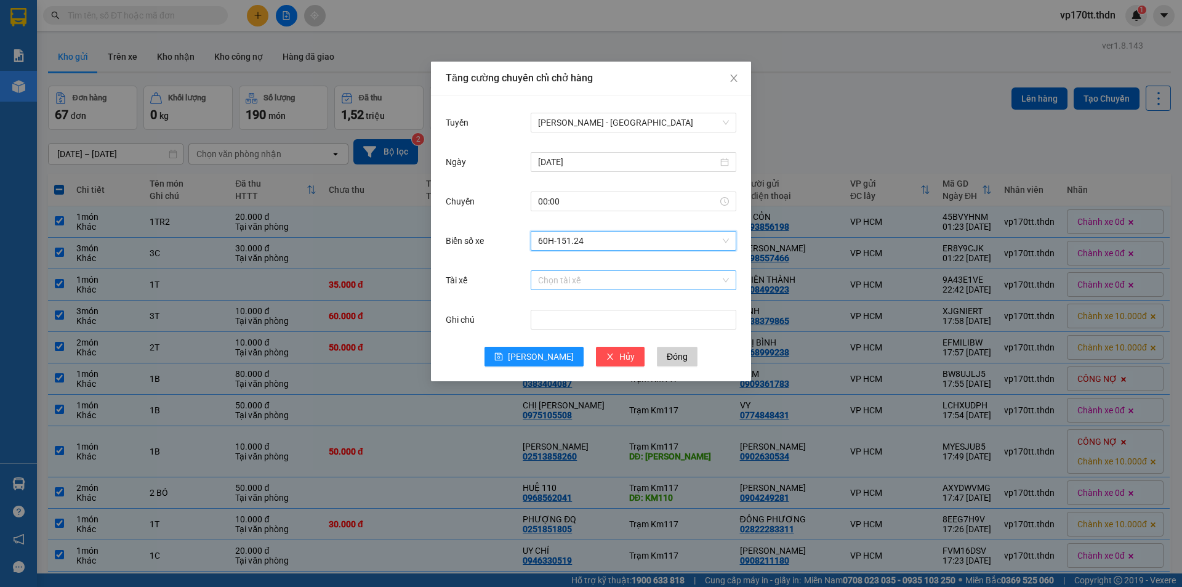
click at [582, 282] on input "Tài xế" at bounding box center [629, 280] width 182 height 18
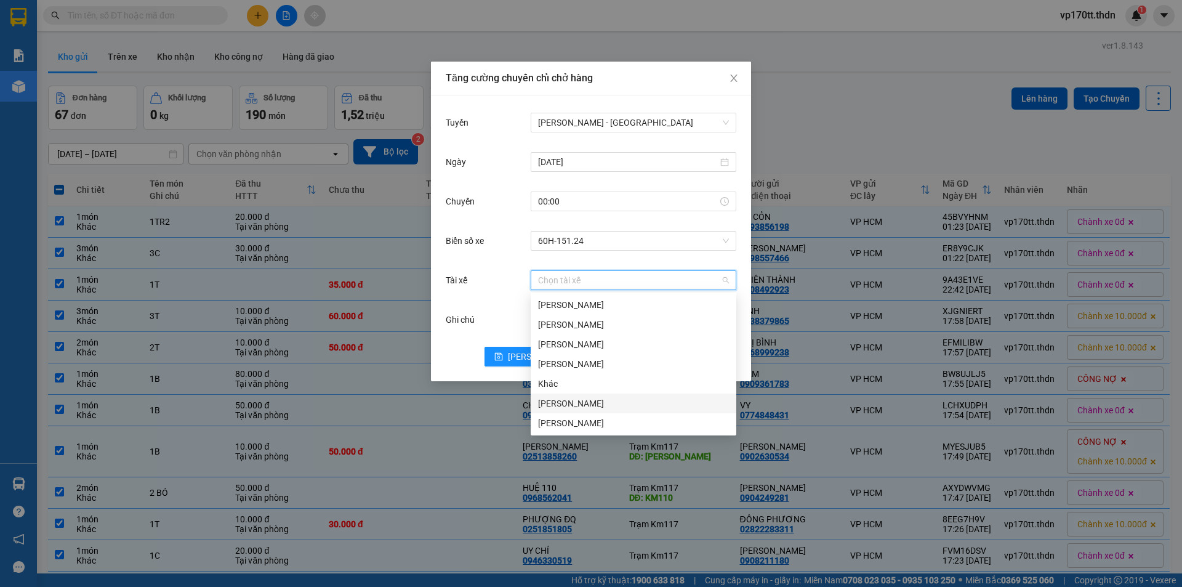
click at [571, 384] on div "Khác" at bounding box center [633, 384] width 191 height 14
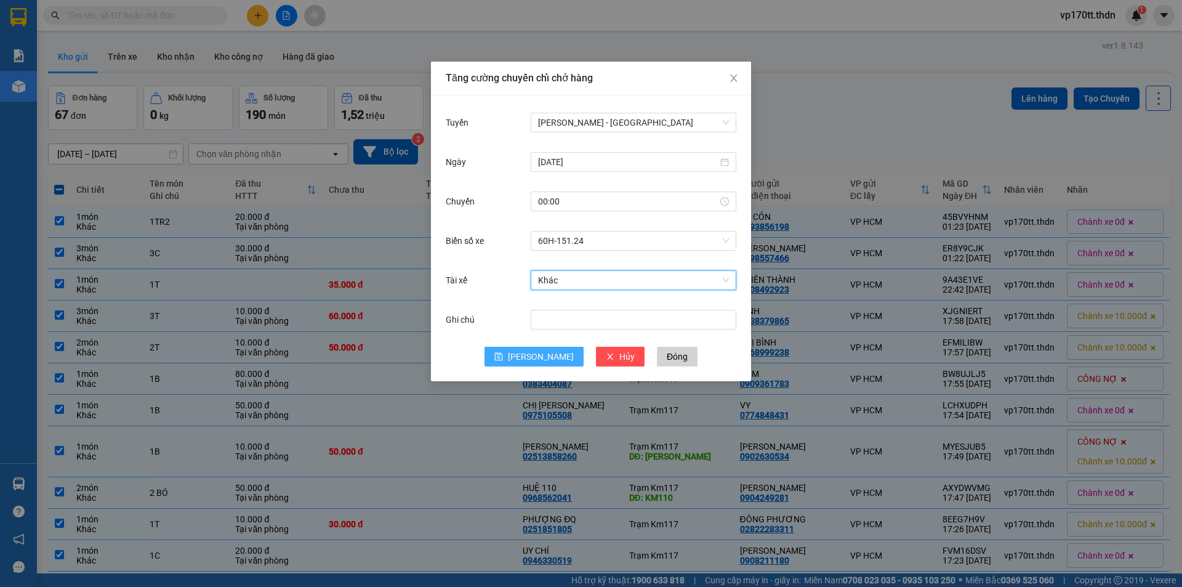
click at [540, 355] on span "Lưu" at bounding box center [541, 357] width 66 height 14
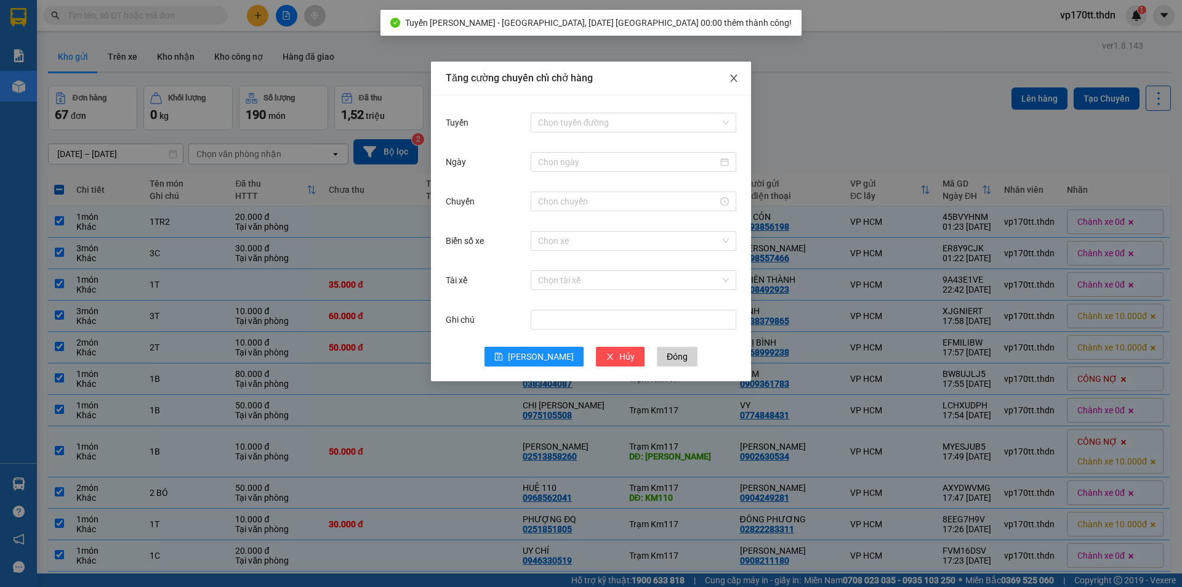
click at [739, 74] on span "Close" at bounding box center [734, 79] width 34 height 34
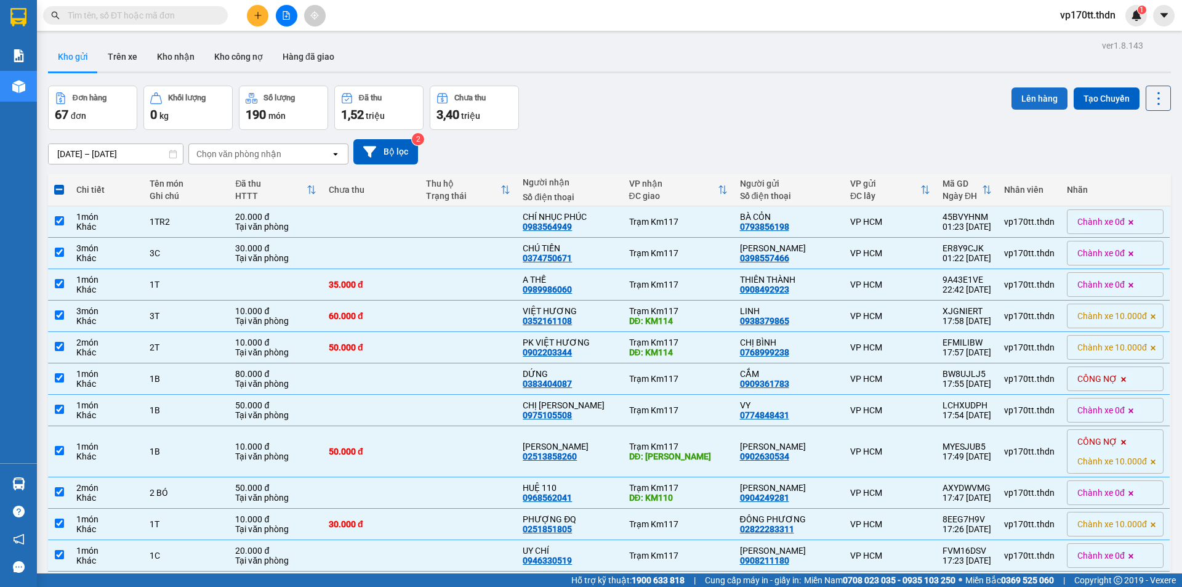
click at [1037, 97] on button "Lên hàng" at bounding box center [1040, 98] width 56 height 22
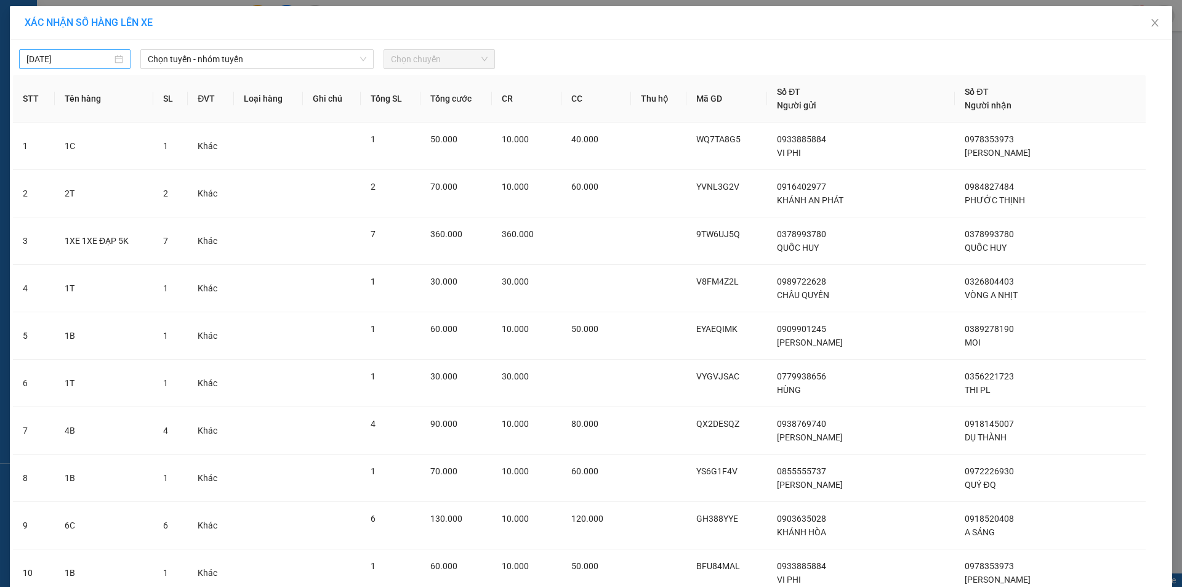
click at [102, 65] on input "13/09/2025" at bounding box center [69, 59] width 86 height 14
type input "13/09/2025"
click at [163, 150] on div "13" at bounding box center [166, 149] width 15 height 15
click at [188, 65] on span "Chọn tuyến - nhóm tuyến" at bounding box center [257, 59] width 219 height 18
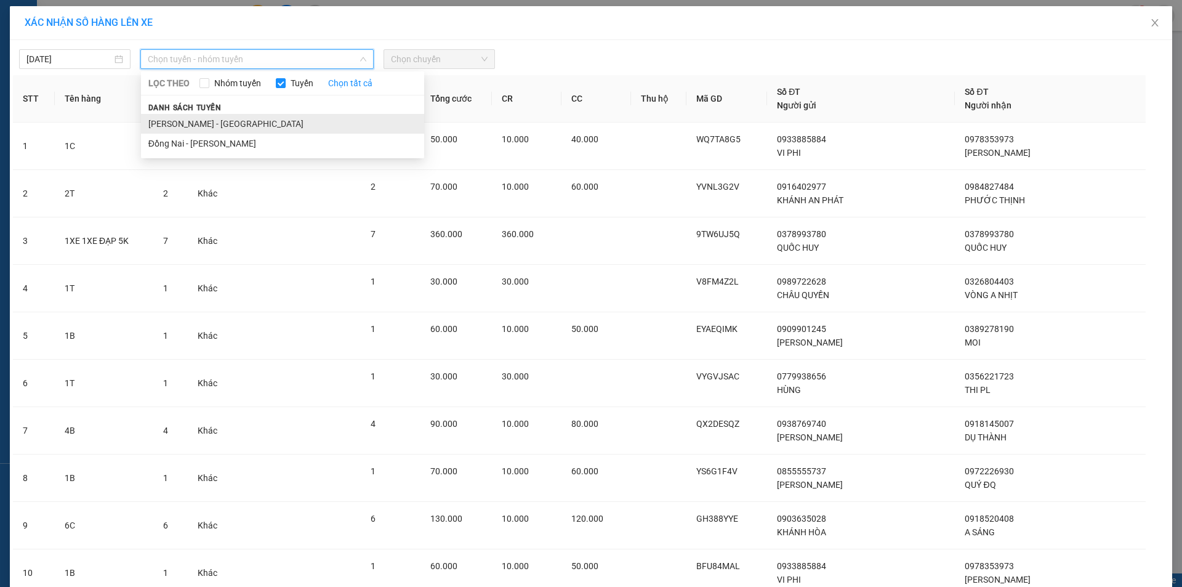
click at [198, 129] on li "Hồ Chí Minh - Đồng Nai" at bounding box center [282, 124] width 283 height 20
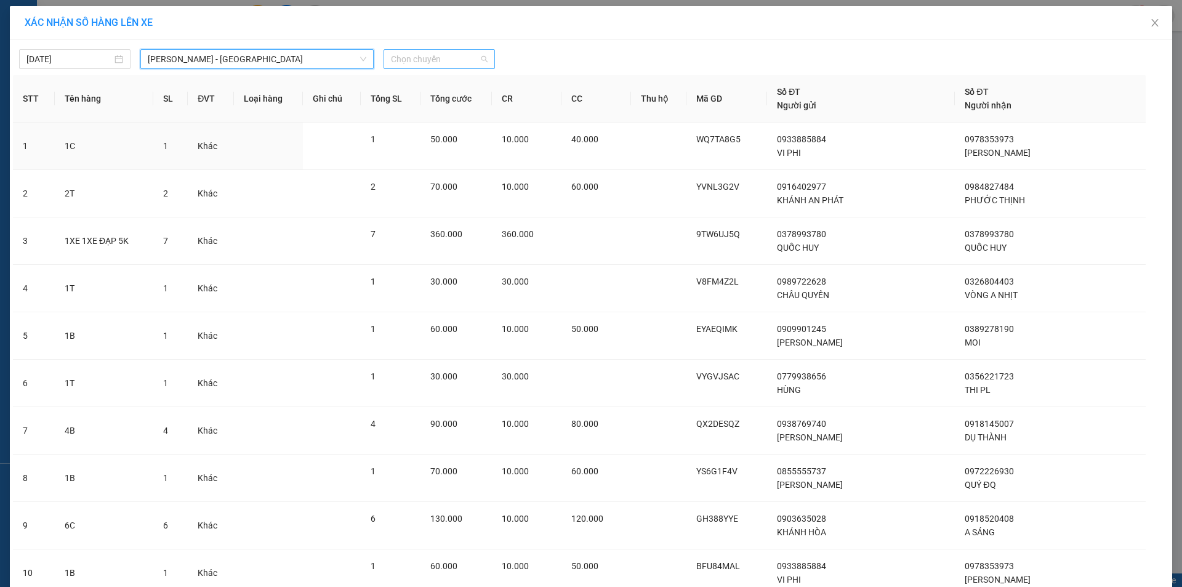
click at [446, 63] on span "Chọn chuyến" at bounding box center [439, 59] width 97 height 18
click at [445, 103] on div "00:00 (TC) - 60H-151.24" at bounding box center [435, 104] width 96 height 14
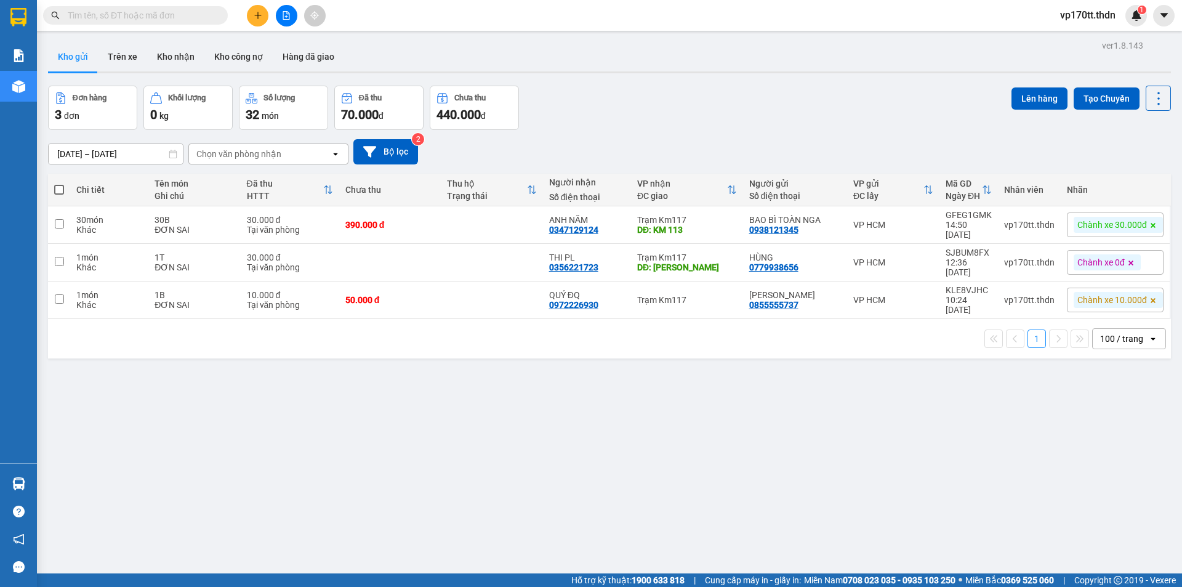
click at [278, 14] on button at bounding box center [287, 16] width 22 height 22
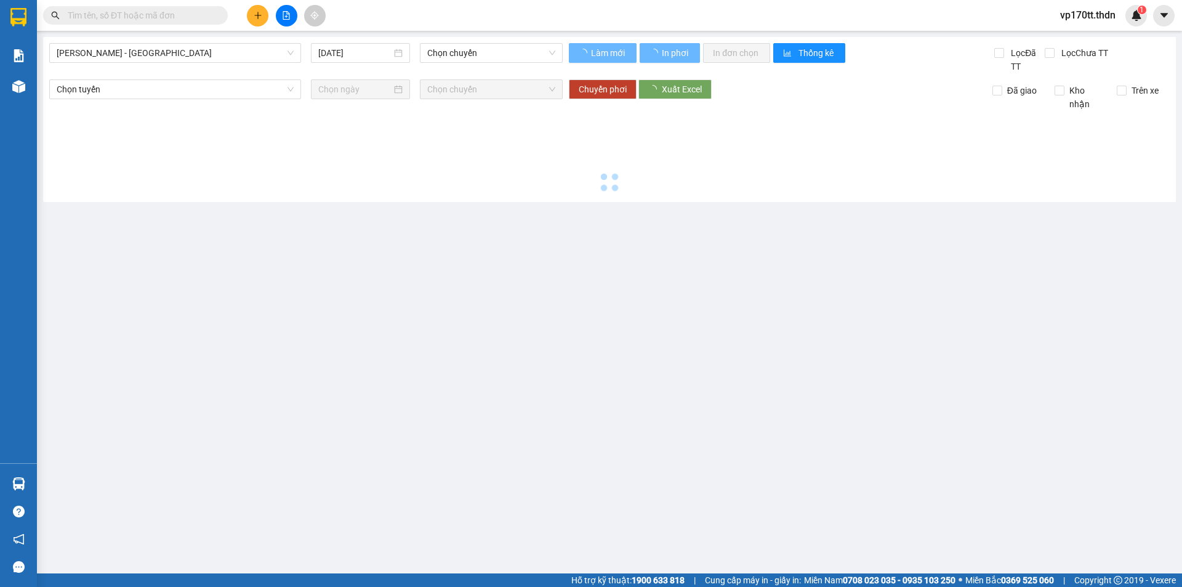
type input "13/09/2025"
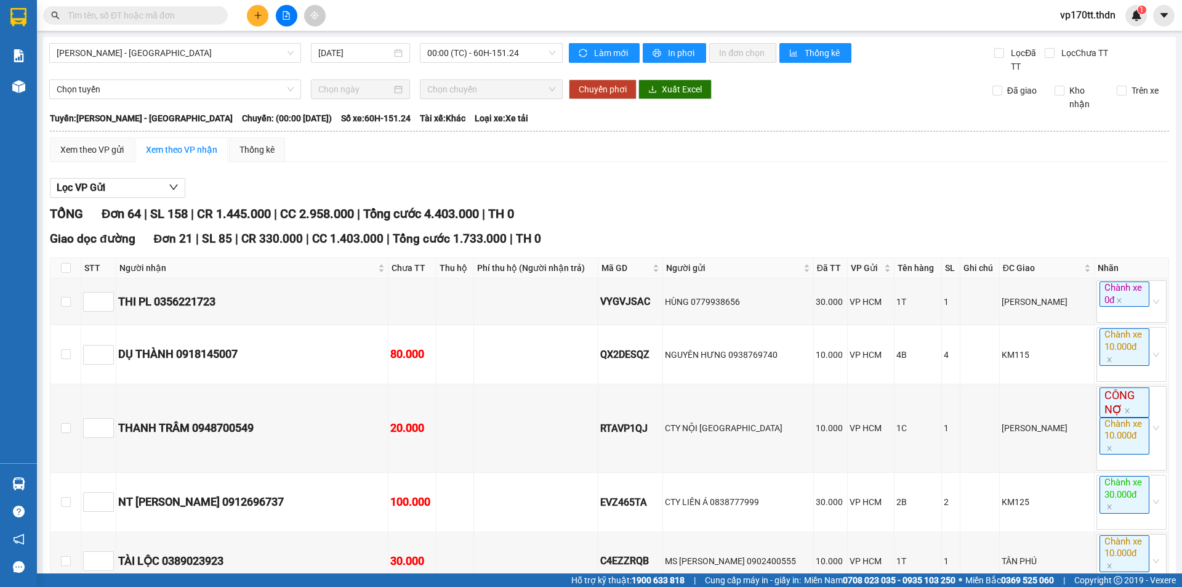
click at [124, 14] on input "text" at bounding box center [140, 16] width 145 height 14
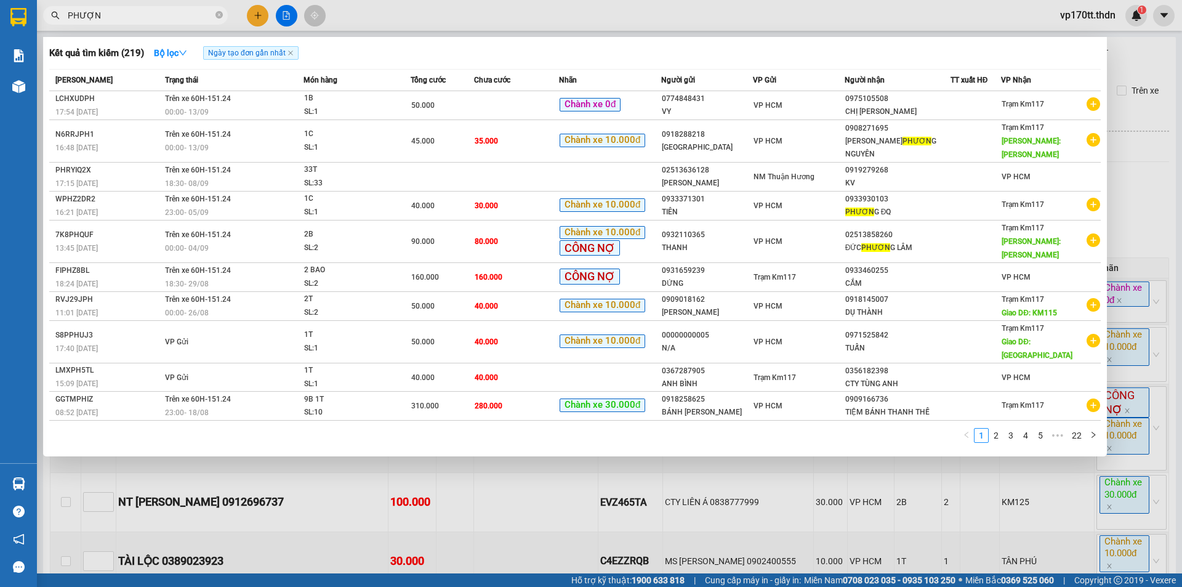
type input "PHƯỢNG"
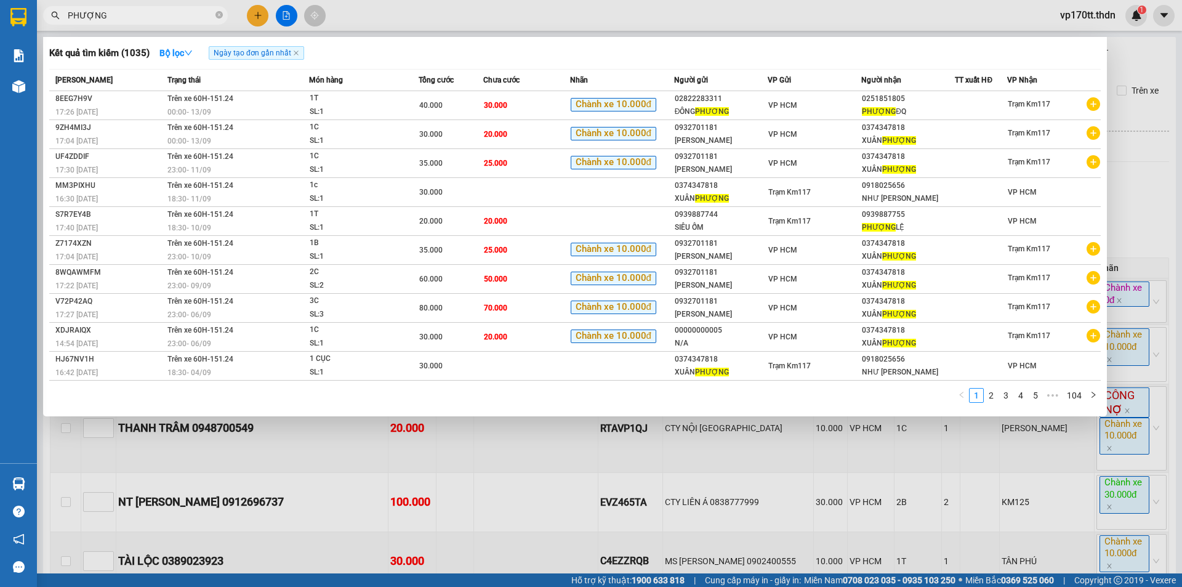
click at [142, 12] on input "PHƯỢNG" at bounding box center [140, 16] width 145 height 14
click at [220, 20] on span at bounding box center [218, 16] width 7 height 12
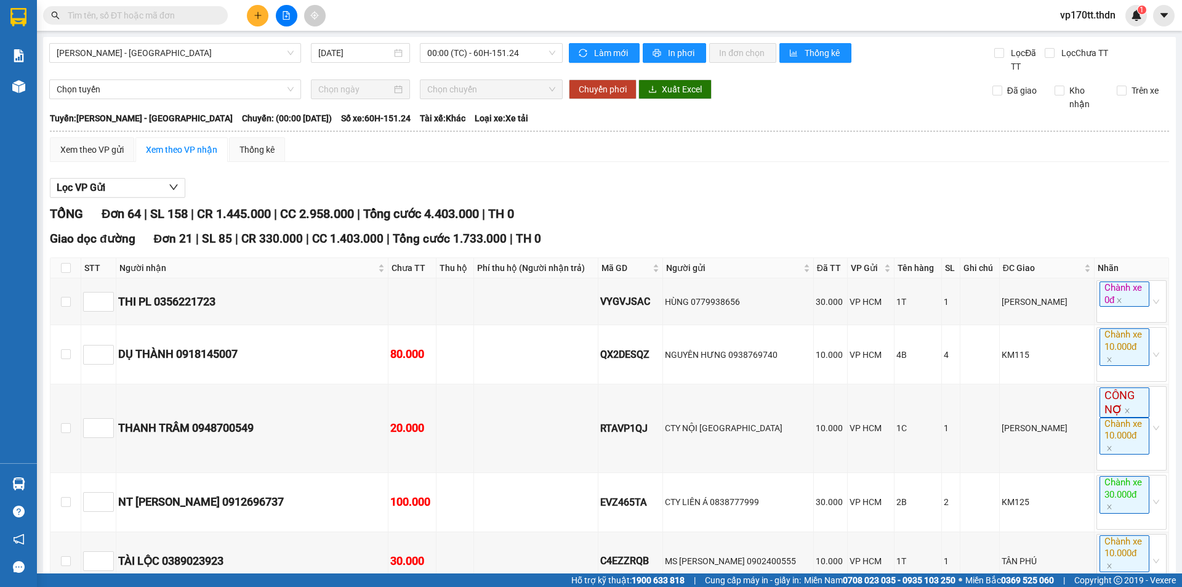
click at [137, 18] on input "text" at bounding box center [140, 16] width 145 height 14
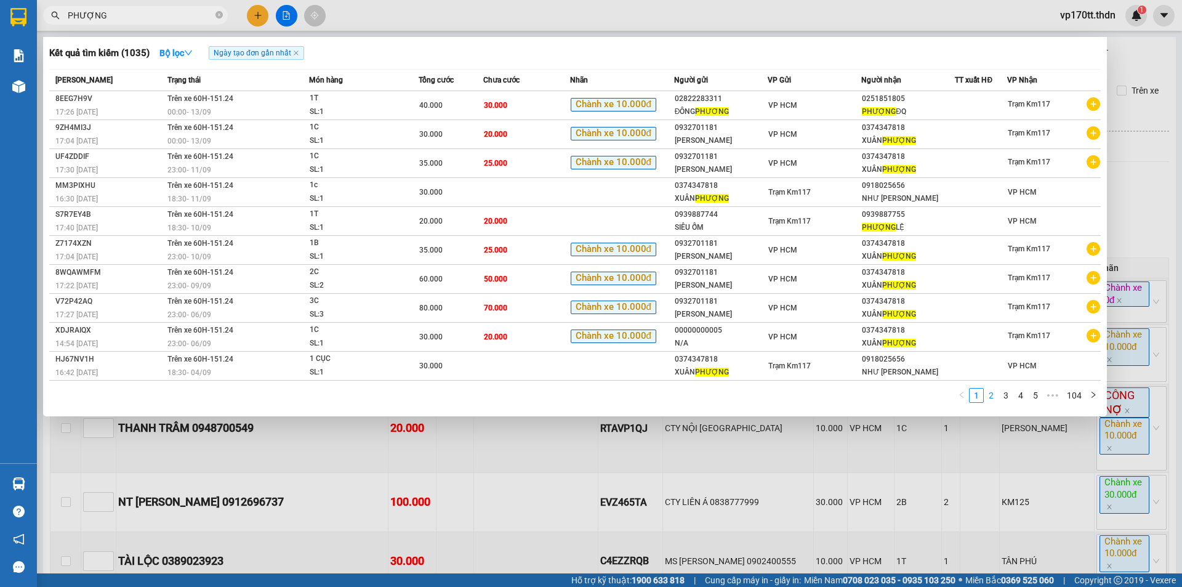
type input "PHƯỢNG"
click at [996, 393] on link "2" at bounding box center [991, 395] width 14 height 14
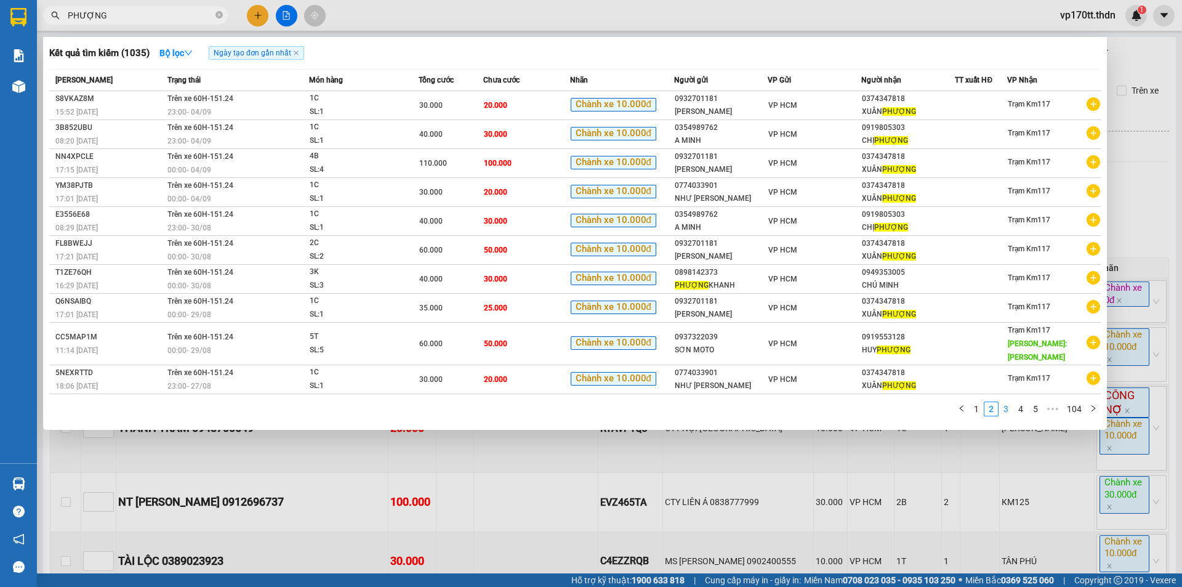
click at [1005, 406] on link "3" at bounding box center [1006, 409] width 14 height 14
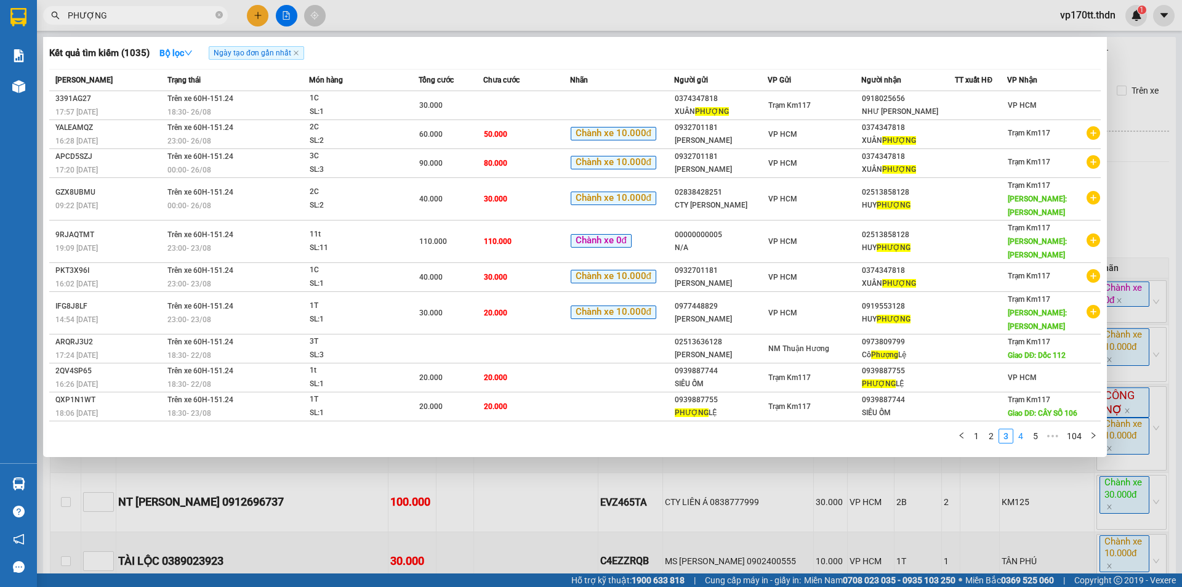
click at [1020, 437] on link "4" at bounding box center [1021, 436] width 14 height 14
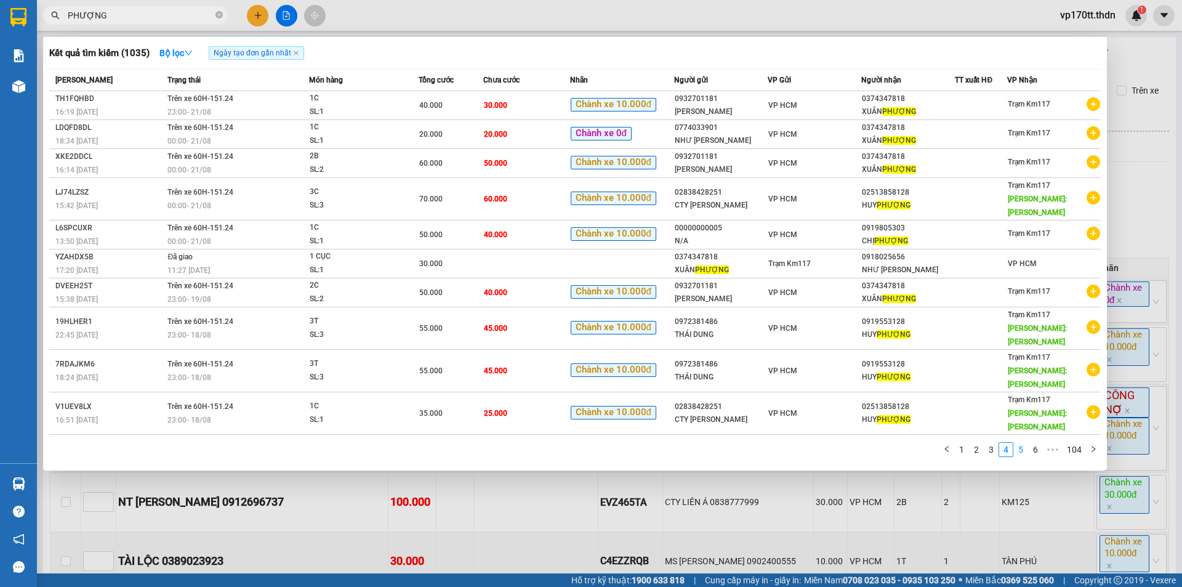
click at [1023, 453] on link "5" at bounding box center [1021, 450] width 14 height 14
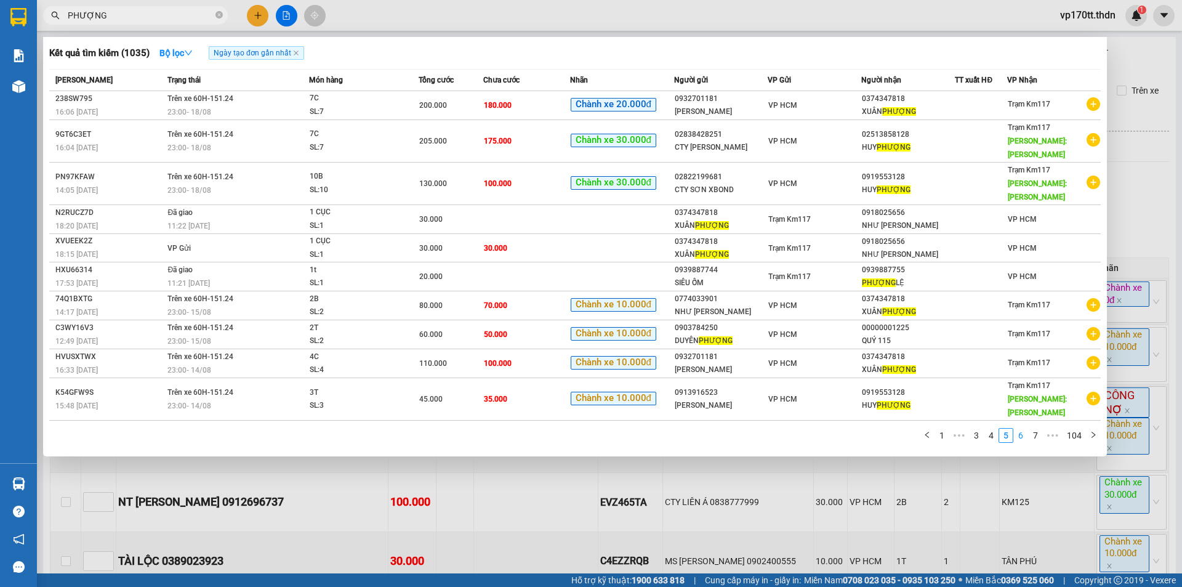
click at [1020, 433] on link "6" at bounding box center [1021, 435] width 14 height 14
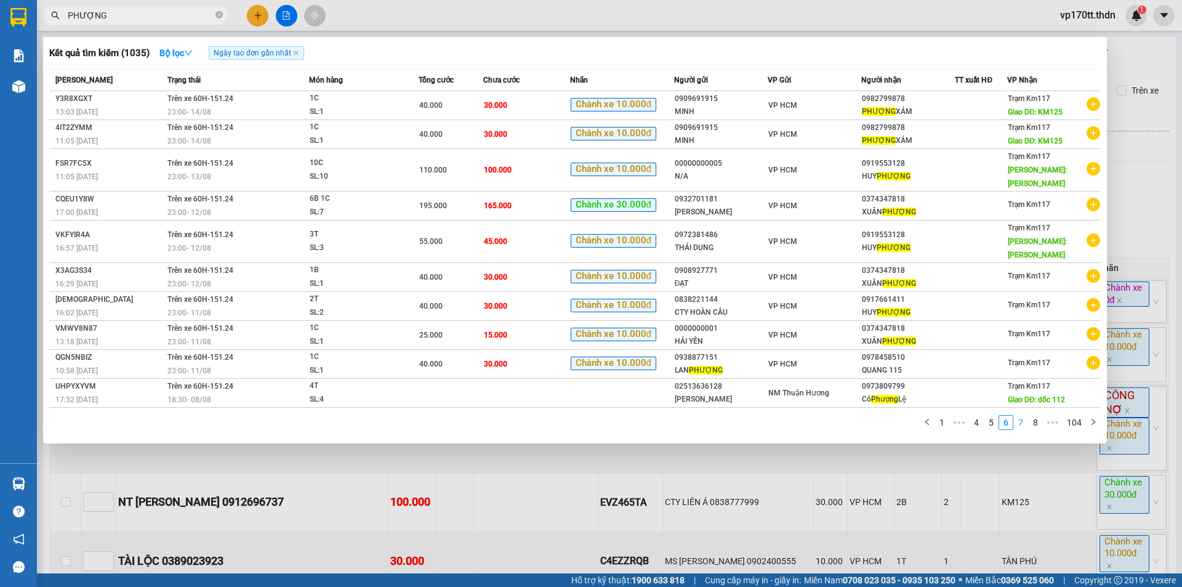
click at [1020, 420] on link "7" at bounding box center [1021, 423] width 14 height 14
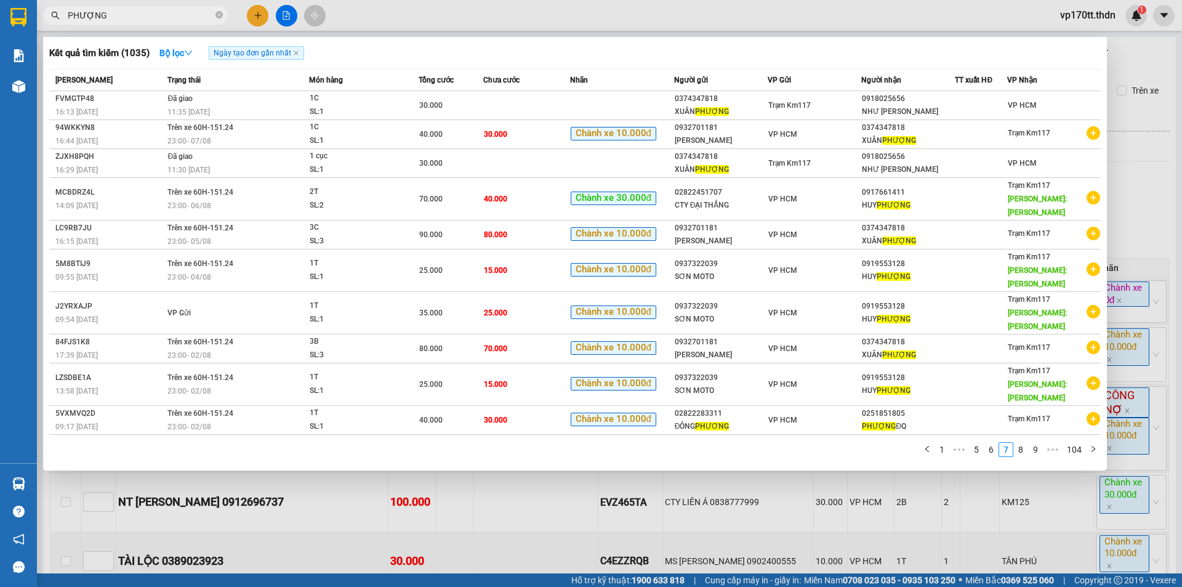
click at [257, 16] on div at bounding box center [591, 293] width 1182 height 587
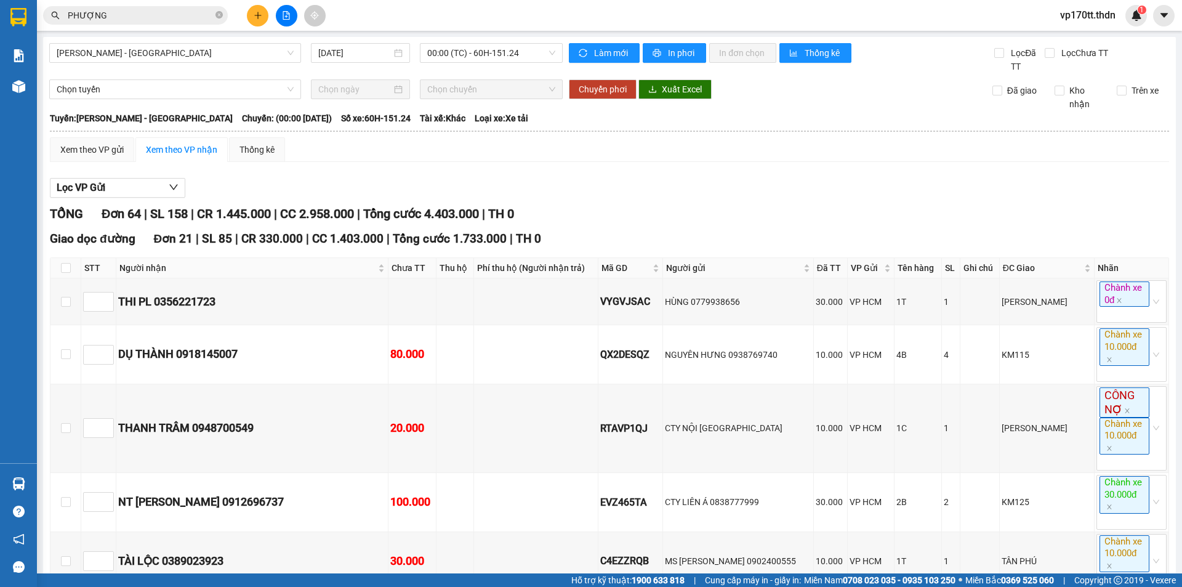
click at [257, 16] on icon "plus" at bounding box center [258, 15] width 9 height 9
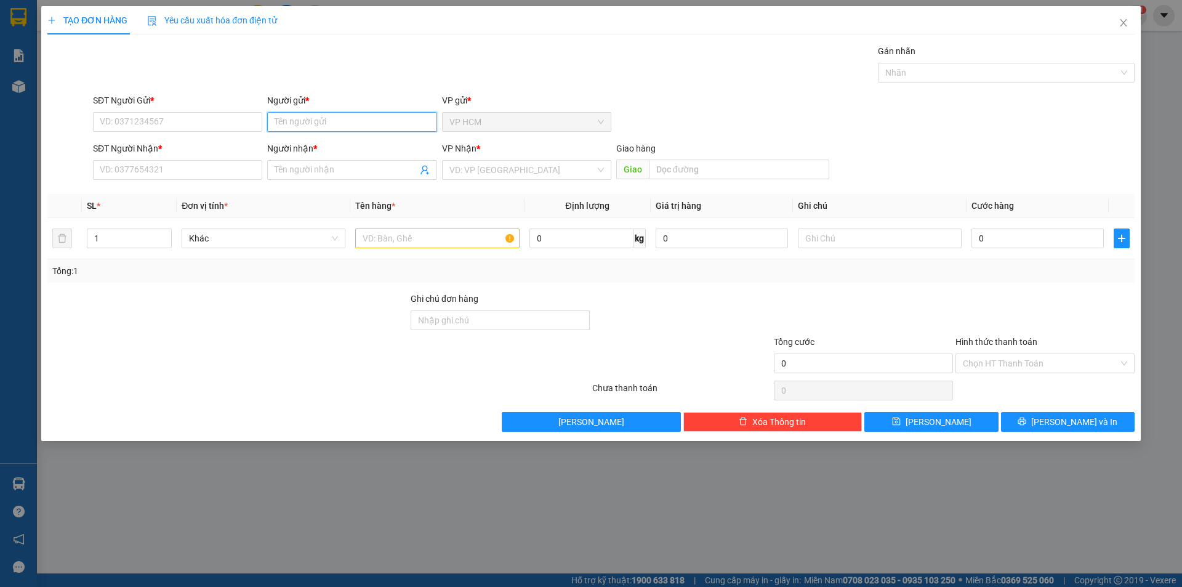
click at [312, 120] on input "Người gửi *" at bounding box center [351, 122] width 169 height 20
type input "NGỌC NGA"
click at [367, 151] on div "NGỌC NGA - 0913170860" at bounding box center [352, 147] width 155 height 14
type input "0913170860"
type input "NGỌC NGA"
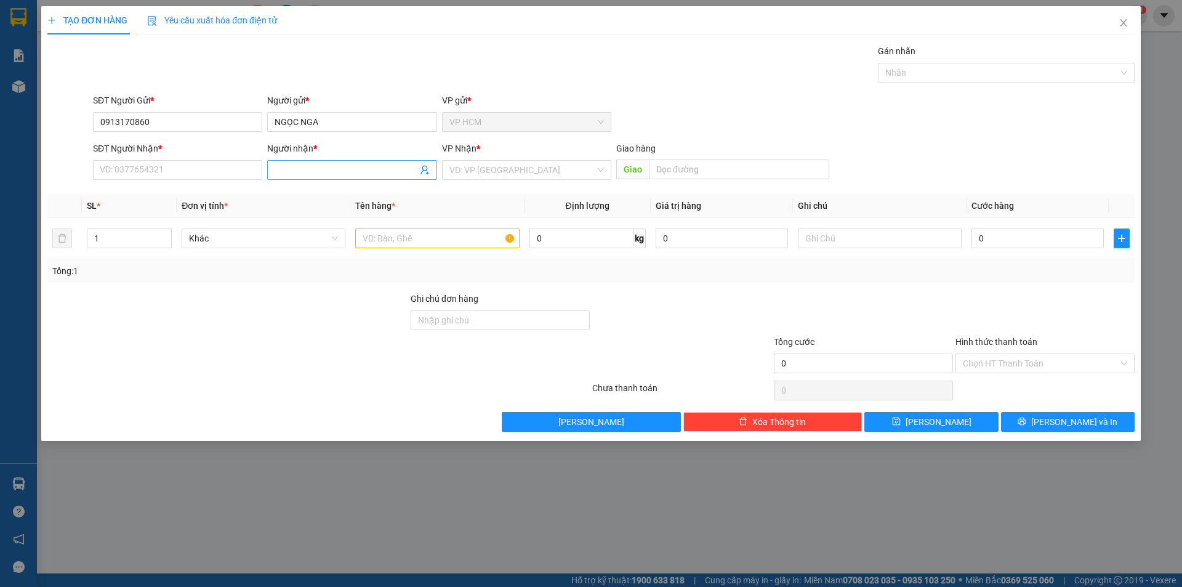
click at [420, 170] on icon "user-add" at bounding box center [425, 170] width 10 height 10
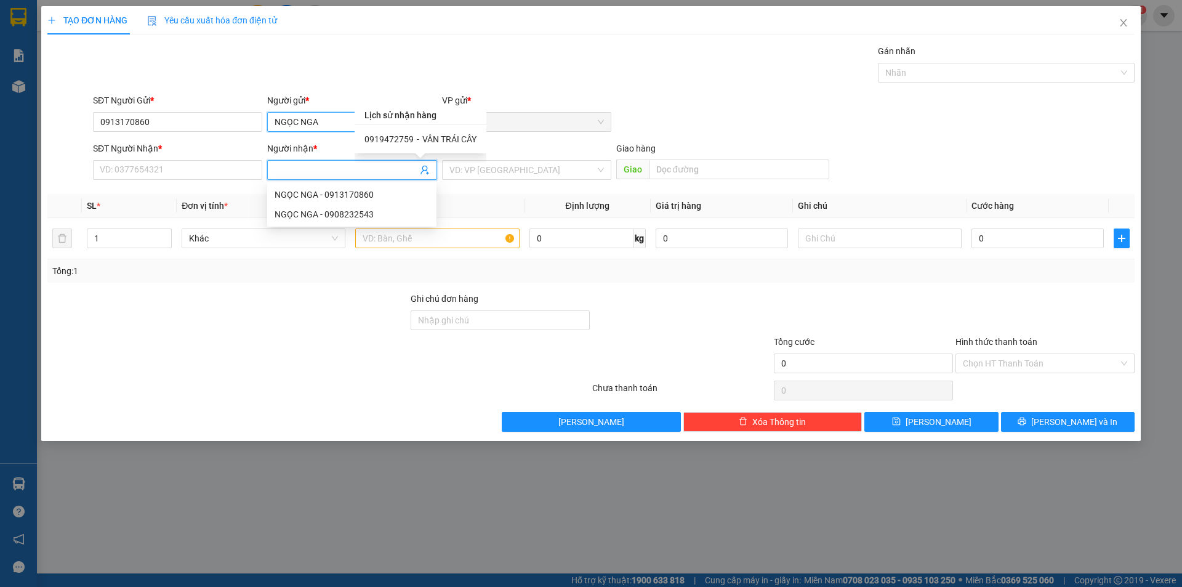
click at [296, 123] on input "NGỌC NGA" at bounding box center [351, 122] width 169 height 20
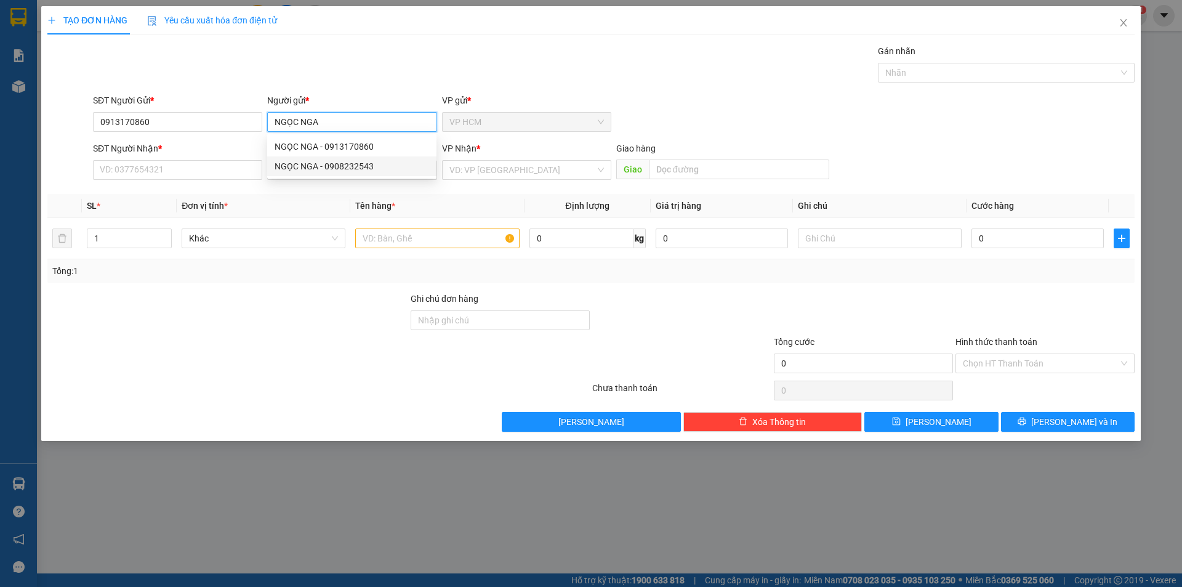
click at [386, 169] on div "NGỌC NGA - 0908232543" at bounding box center [352, 166] width 155 height 14
type input "0908232543"
